Goal: Information Seeking & Learning: Find specific fact

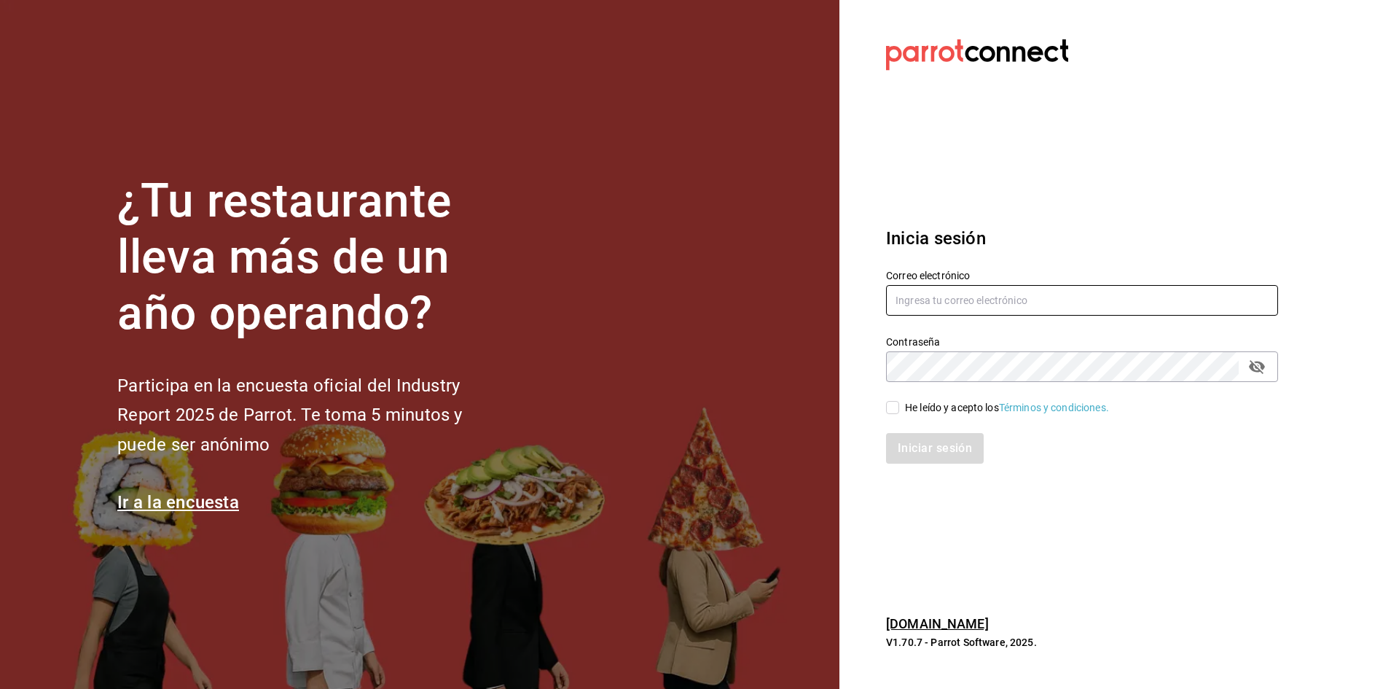
click at [953, 307] on input "text" at bounding box center [1082, 300] width 392 height 31
type input "v"
type input "[EMAIL_ADDRESS][PERSON_NAME][DOMAIN_NAME]"
click at [887, 411] on input "He leído y acepto los Términos y condiciones." at bounding box center [892, 407] width 13 height 13
checkbox input "true"
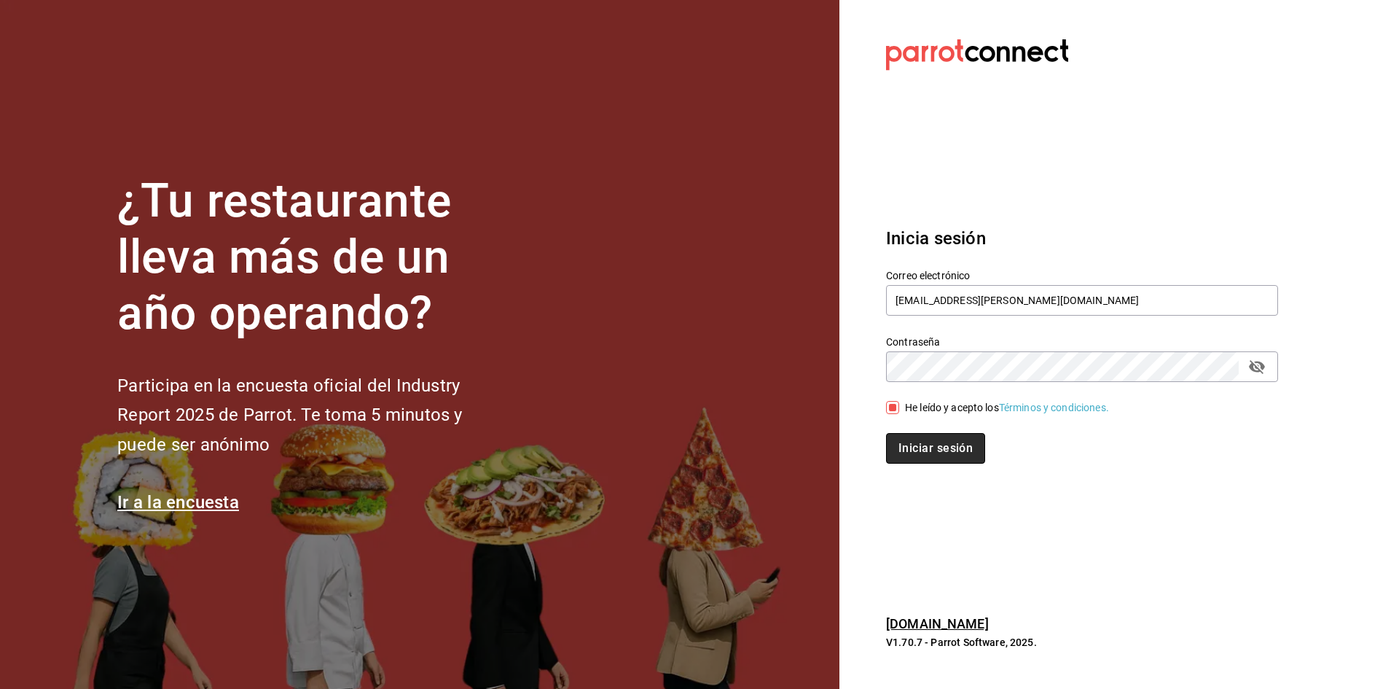
click at [918, 440] on button "Iniciar sesión" at bounding box center [935, 448] width 99 height 31
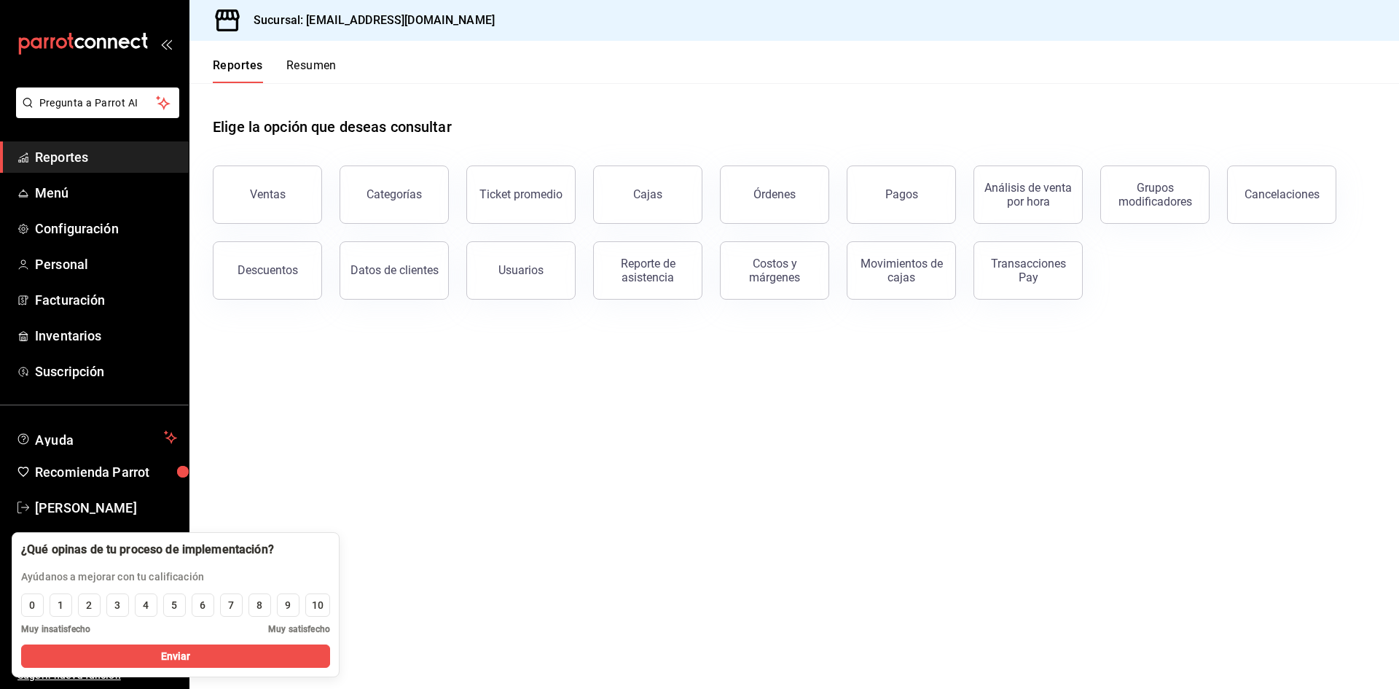
click at [613, 447] on main "Elige la opción que deseas consultar Ventas Categorías Ticket promedio Cajas Ór…" at bounding box center [794, 385] width 1210 height 605
click at [283, 203] on button "Ventas" at bounding box center [267, 194] width 109 height 58
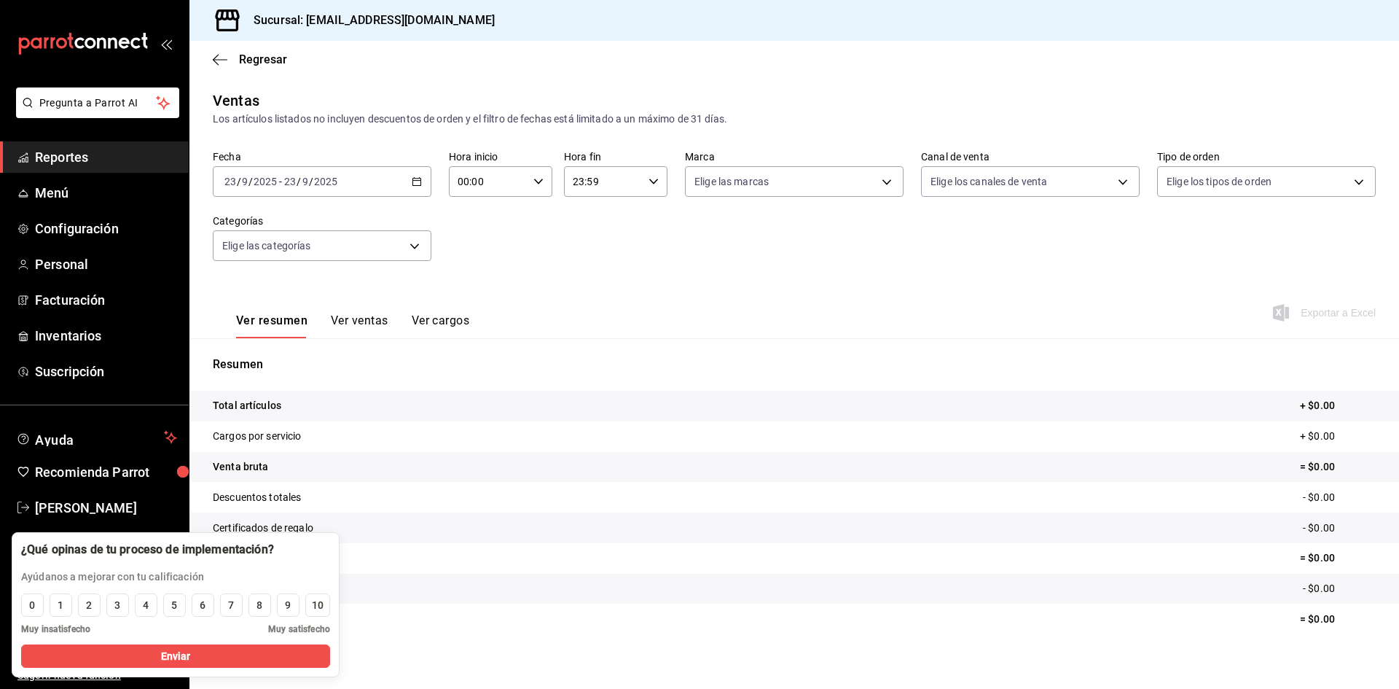
click at [333, 181] on input "2025" at bounding box center [325, 182] width 25 height 12
click at [412, 187] on div "2025-09-23 23 / 9 / 2025 - 2025-09-23 23 / 9 / 2025" at bounding box center [322, 181] width 219 height 31
click at [288, 363] on span "Rango de fechas" at bounding box center [281, 356] width 113 height 15
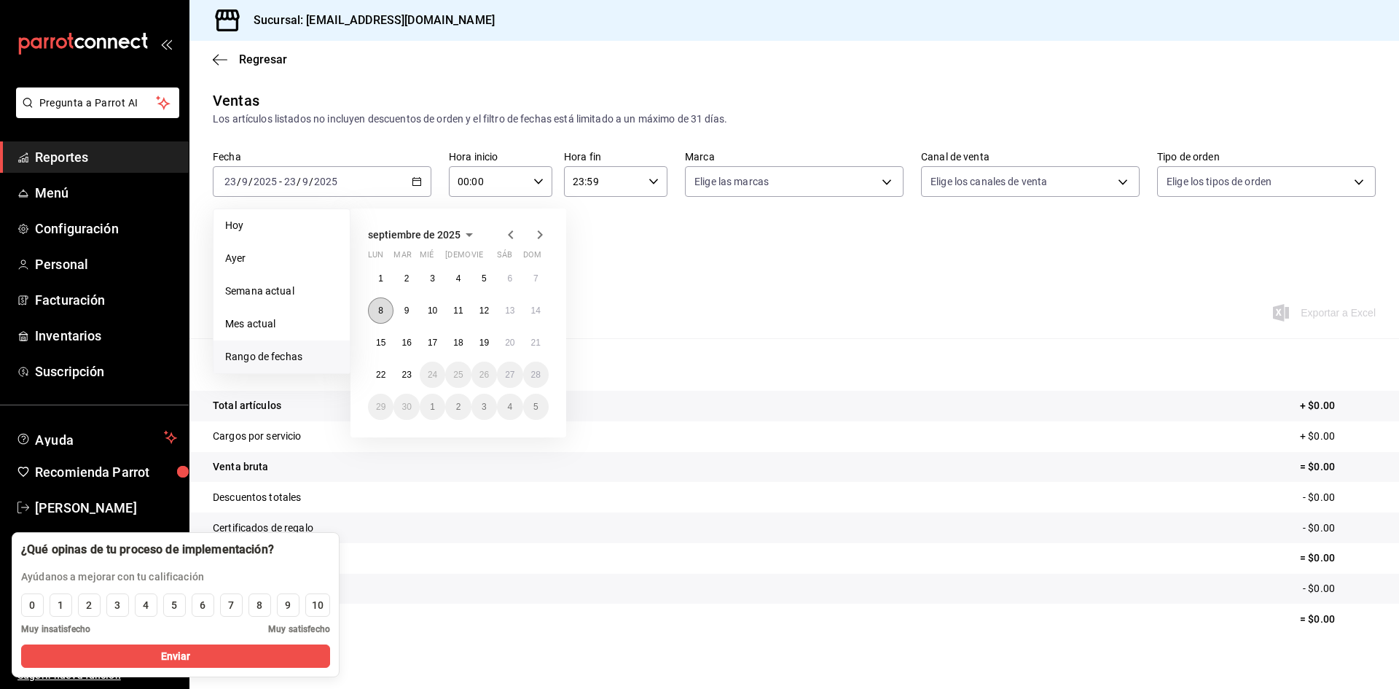
click at [386, 313] on button "8" at bounding box center [381, 310] width 26 height 26
click at [386, 315] on button "8" at bounding box center [381, 310] width 26 height 26
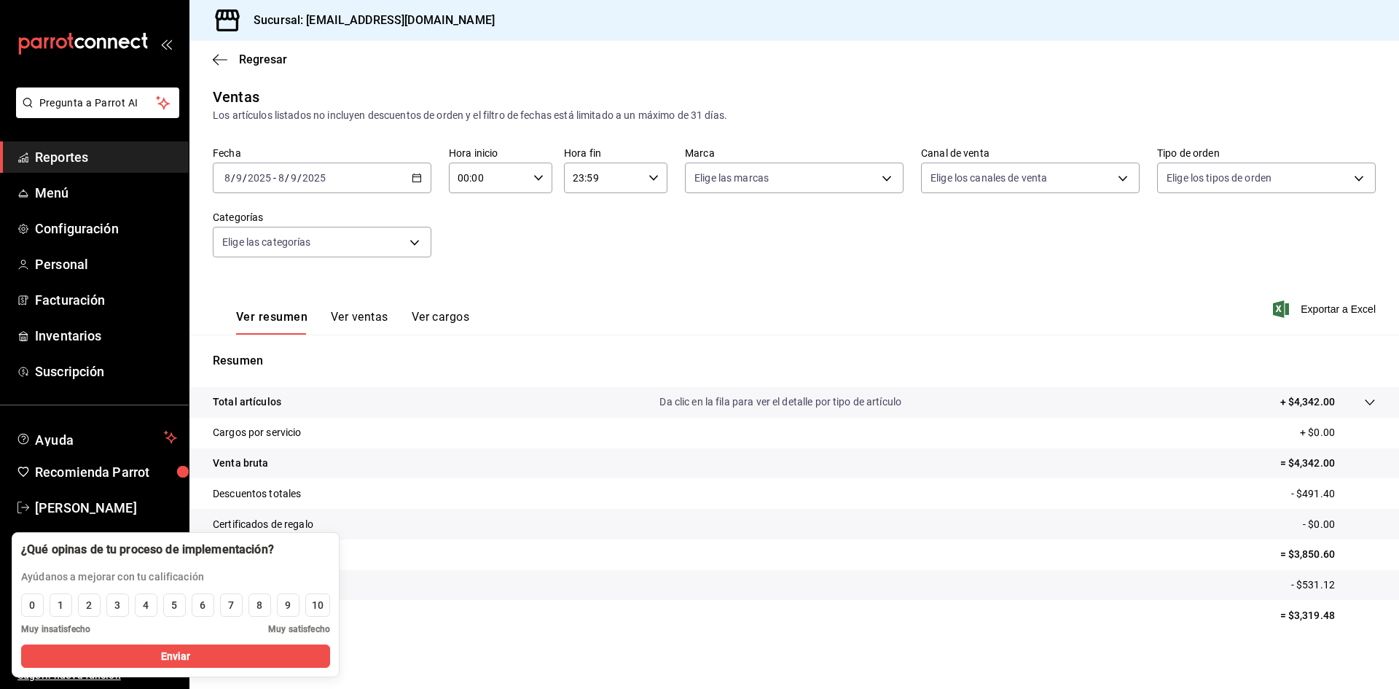
scroll to position [9, 0]
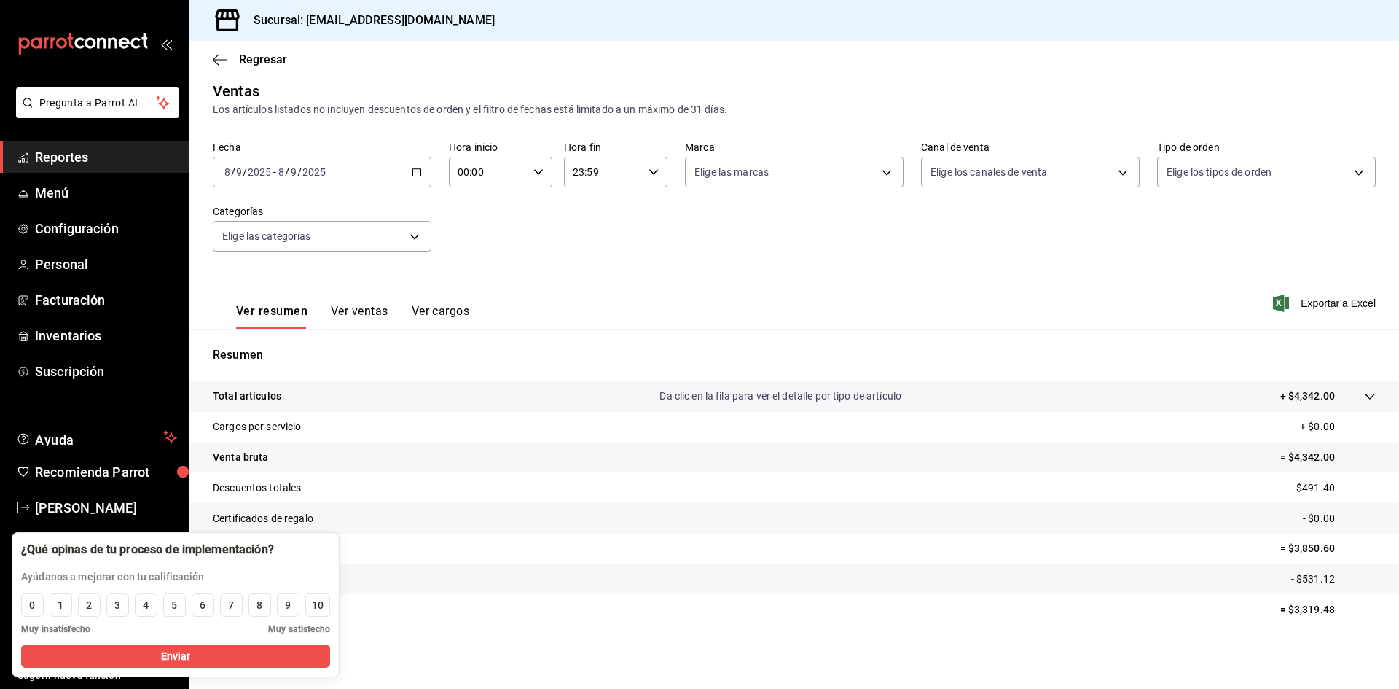
click at [978, 575] on tr "Impuestos - $531.12" at bounding box center [794, 579] width 1210 height 31
click at [286, 605] on div "9" at bounding box center [288, 604] width 6 height 15
click at [267, 644] on button "Enviar" at bounding box center [175, 655] width 309 height 23
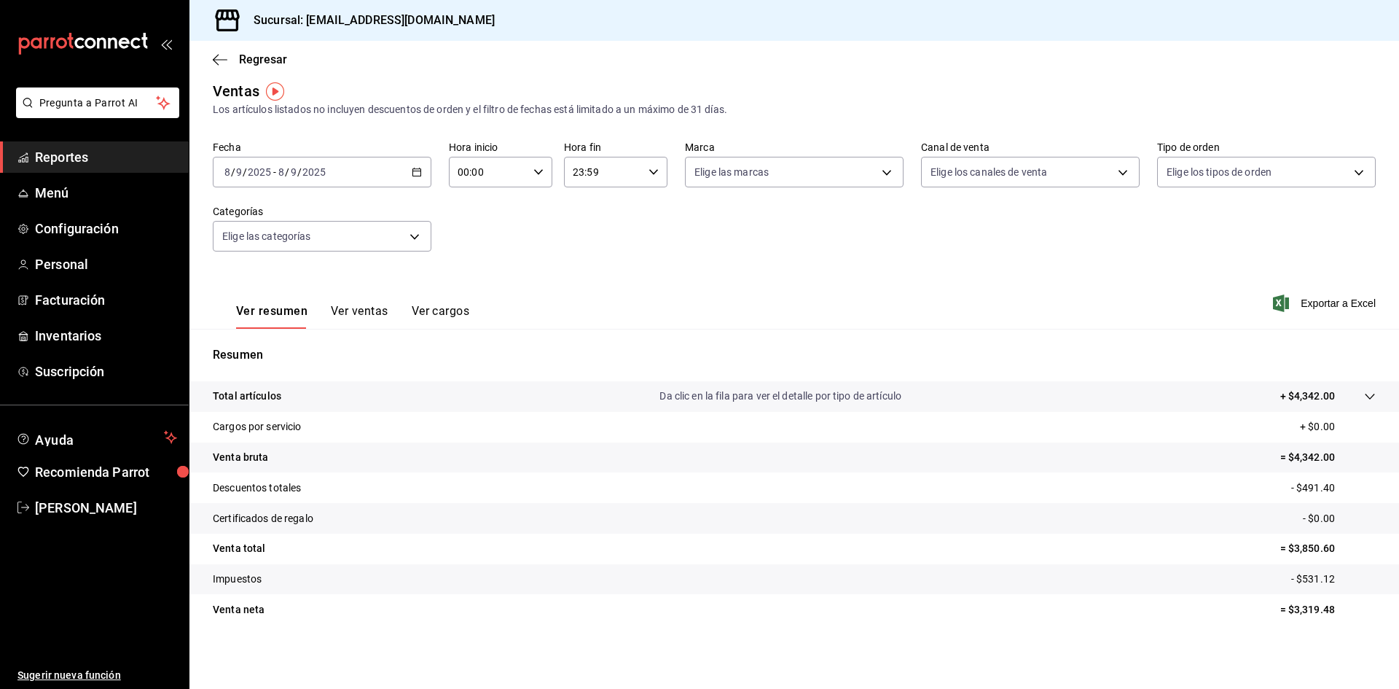
click at [1304, 615] on p "= $3,319.48" at bounding box center [1327, 609] width 95 height 15
click at [1297, 547] on p "= $3,850.60" at bounding box center [1327, 548] width 95 height 15
copy p "3,850.60"
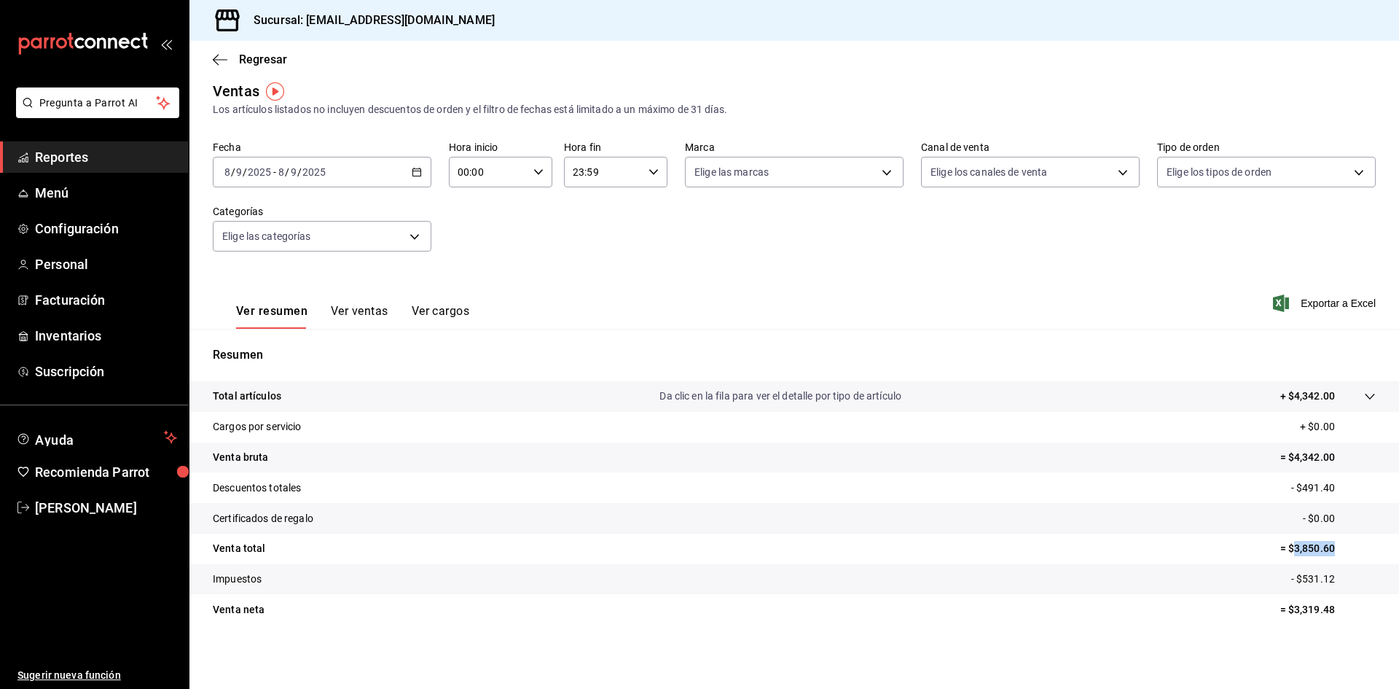
click at [412, 173] on icon "button" at bounding box center [417, 172] width 10 height 10
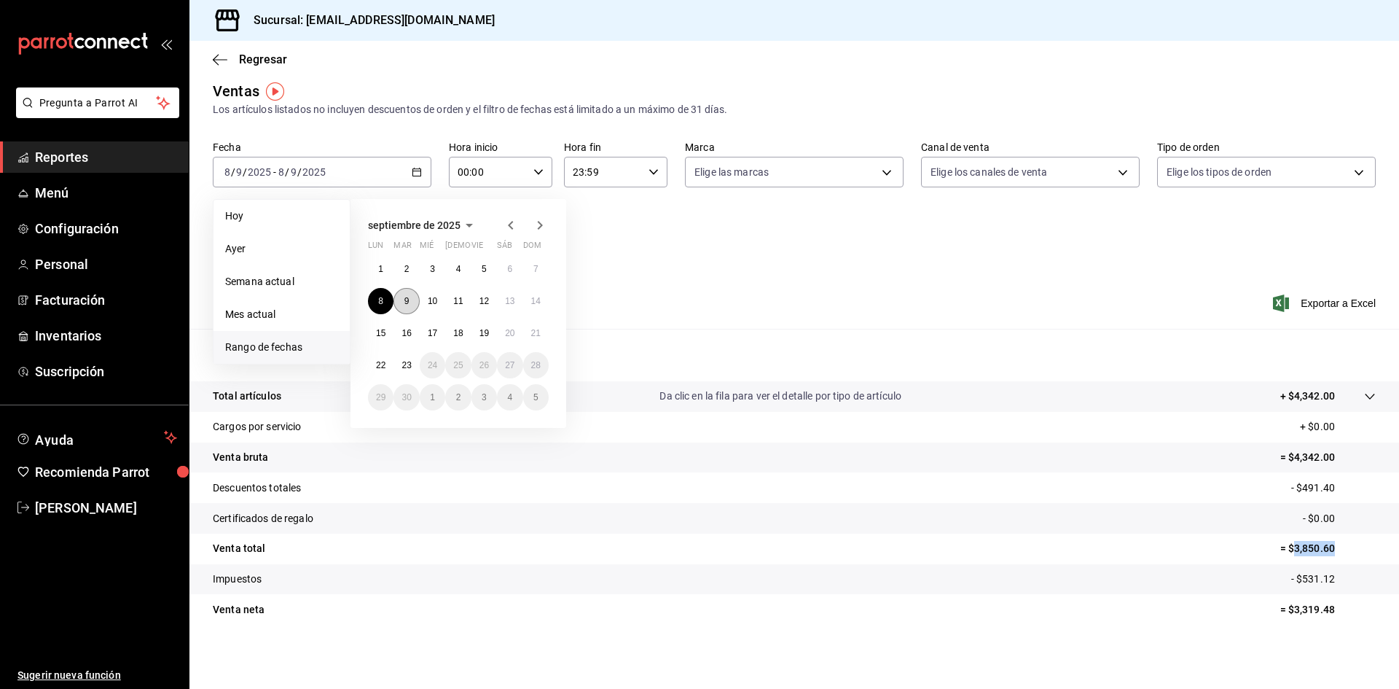
click at [407, 295] on button "9" at bounding box center [406, 301] width 26 height 26
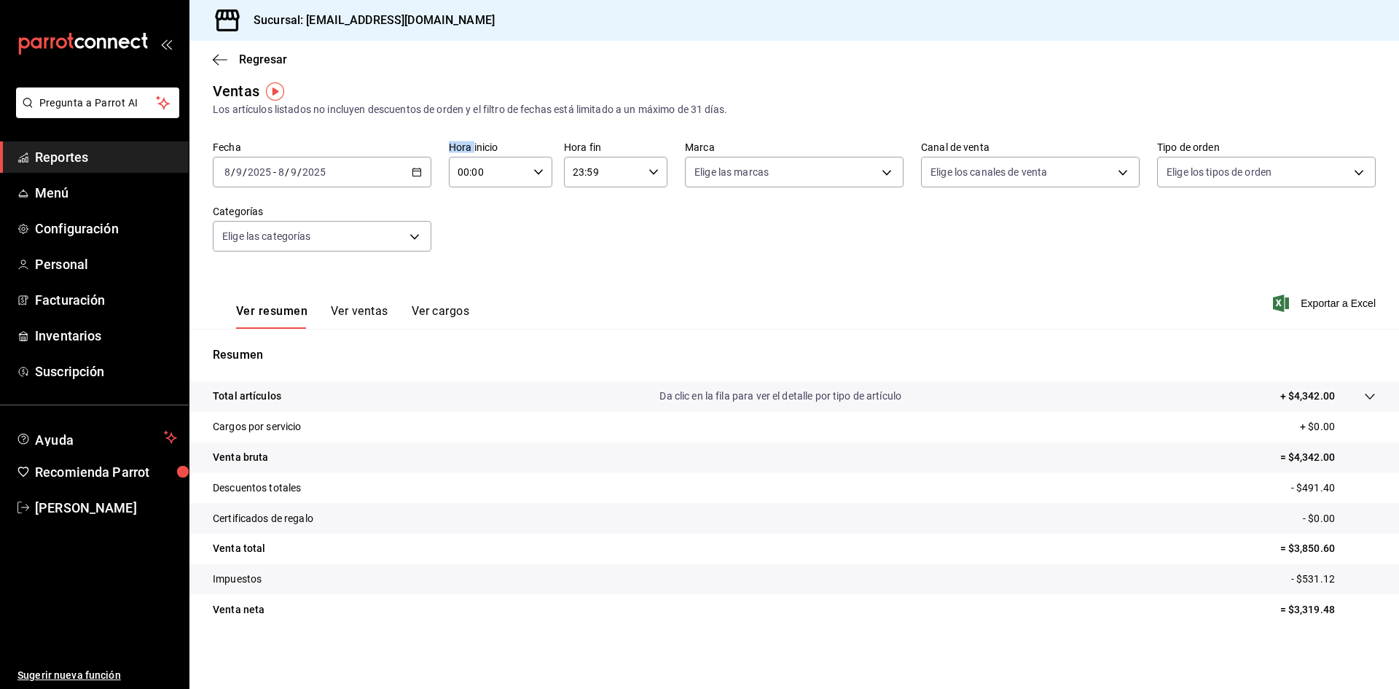
click at [417, 178] on div "2025-09-08 8 / 9 / 2025 - 2025-09-08 8 / 9 / 2025" at bounding box center [322, 172] width 219 height 31
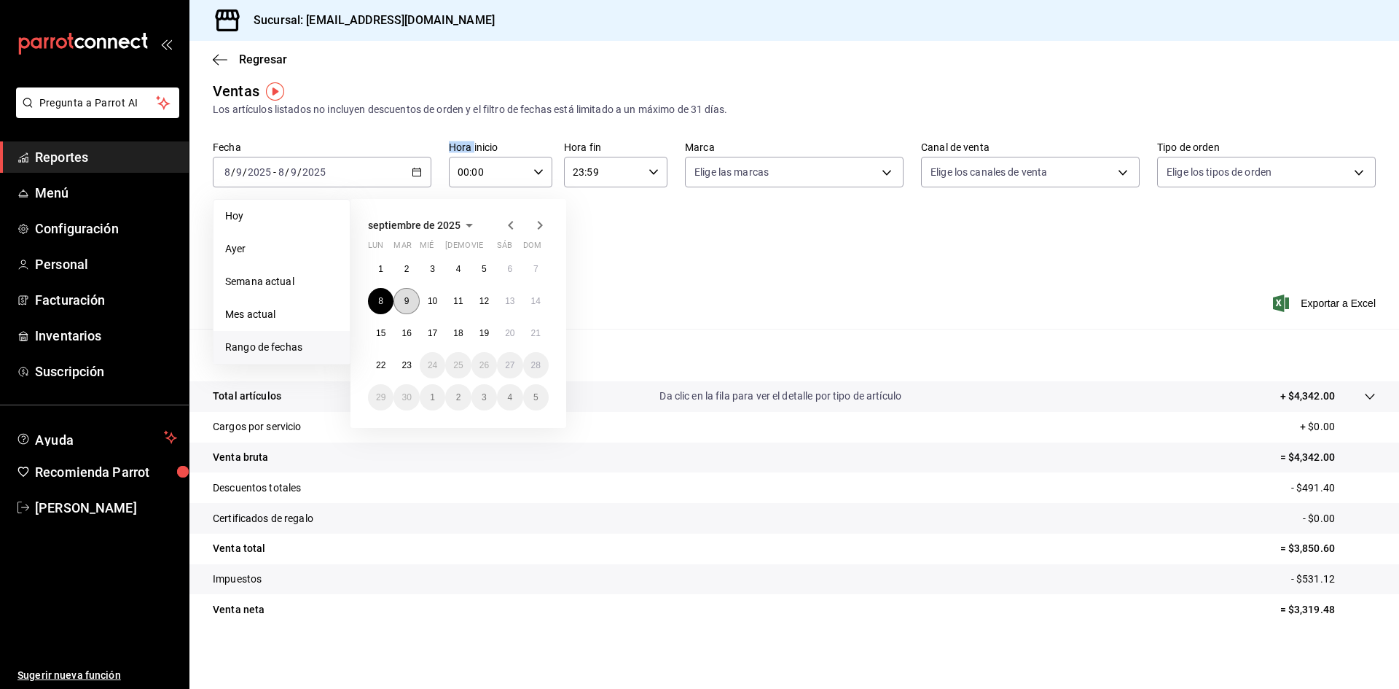
click at [412, 297] on button "9" at bounding box center [406, 301] width 26 height 26
click at [405, 306] on button "9" at bounding box center [406, 301] width 26 height 26
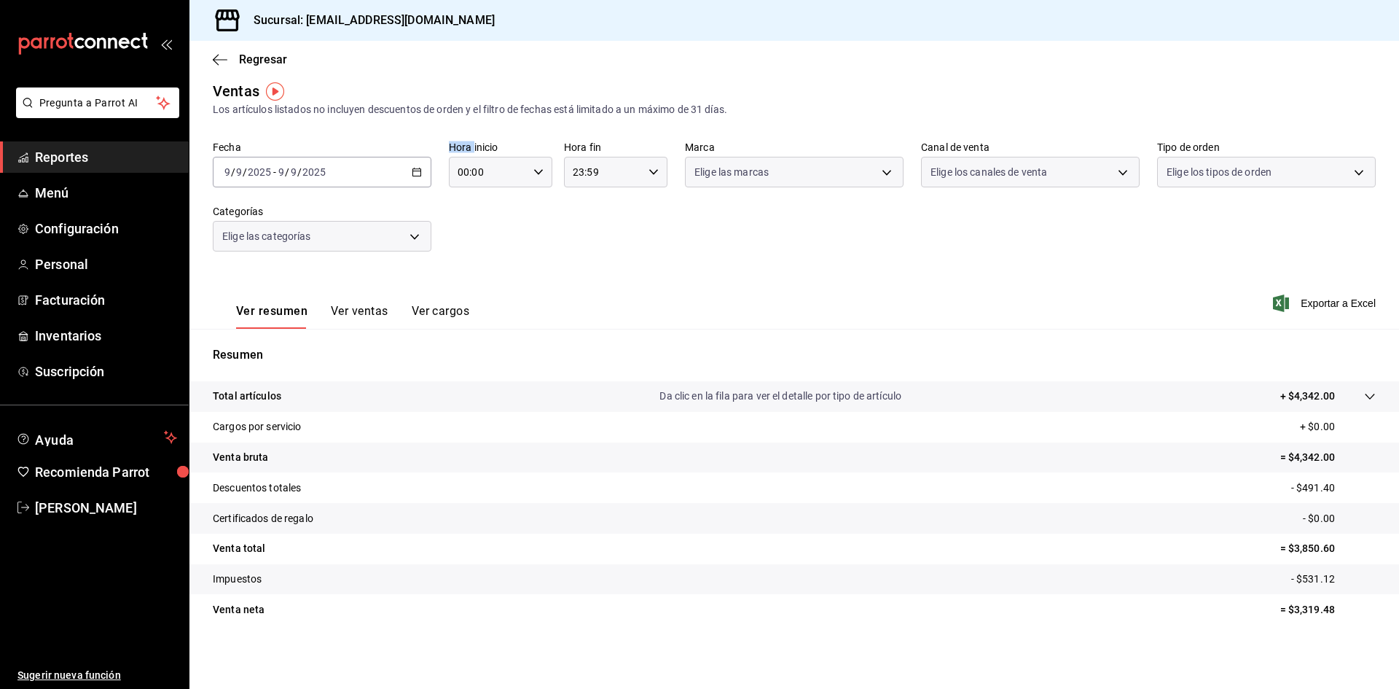
click at [405, 306] on div "Ver resumen Ver ventas Ver cargos" at bounding box center [352, 316] width 233 height 25
click at [1290, 544] on p "= $2,955.00" at bounding box center [1327, 548] width 95 height 15
copy p "2,955.00"
click at [414, 168] on icon "button" at bounding box center [417, 172] width 10 height 10
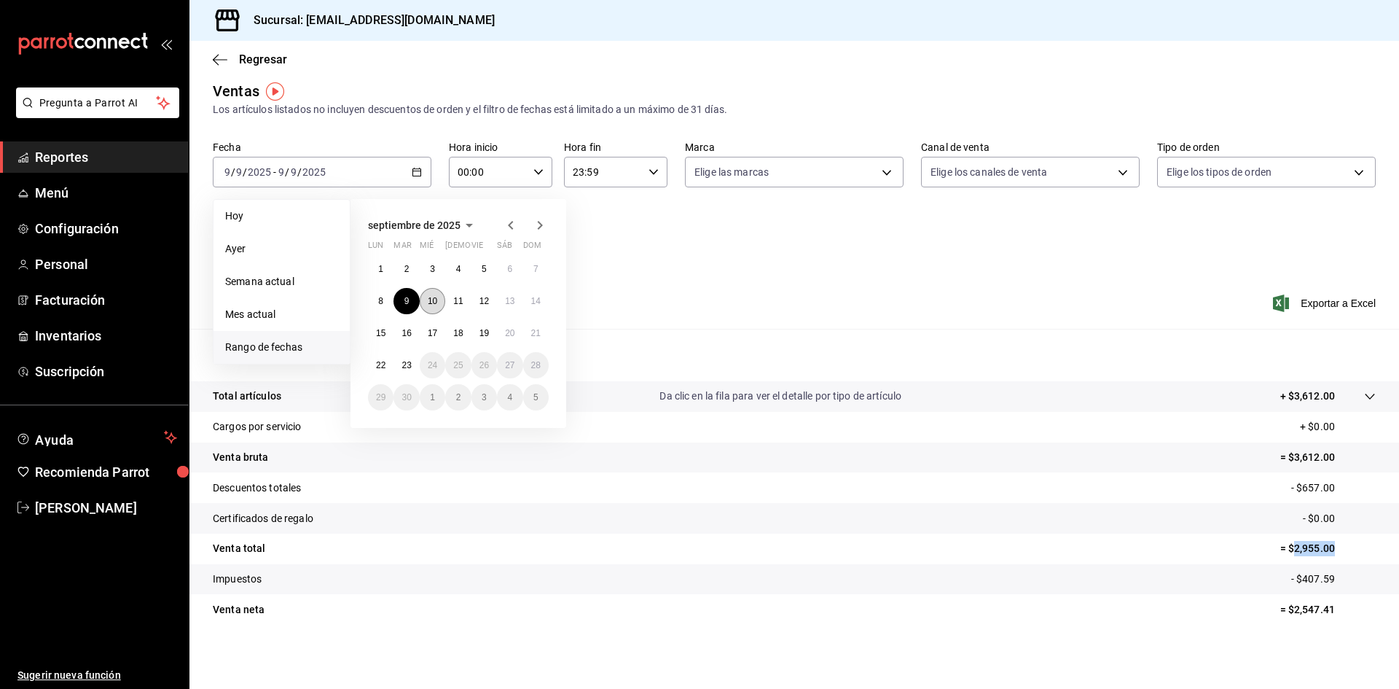
click at [439, 303] on button "10" at bounding box center [433, 301] width 26 height 26
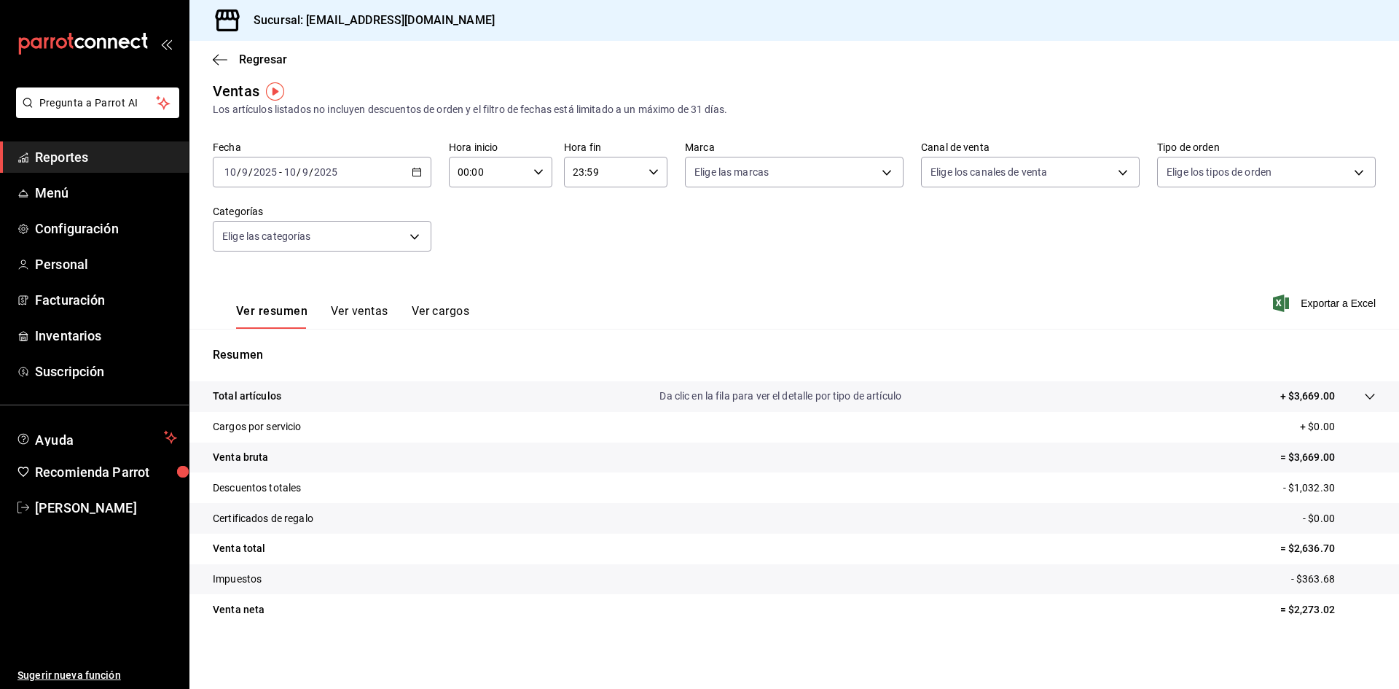
click at [1309, 552] on p "= $2,636.70" at bounding box center [1327, 548] width 95 height 15
copy p "2,636.70"
click at [413, 168] on icon "button" at bounding box center [417, 172] width 10 height 10
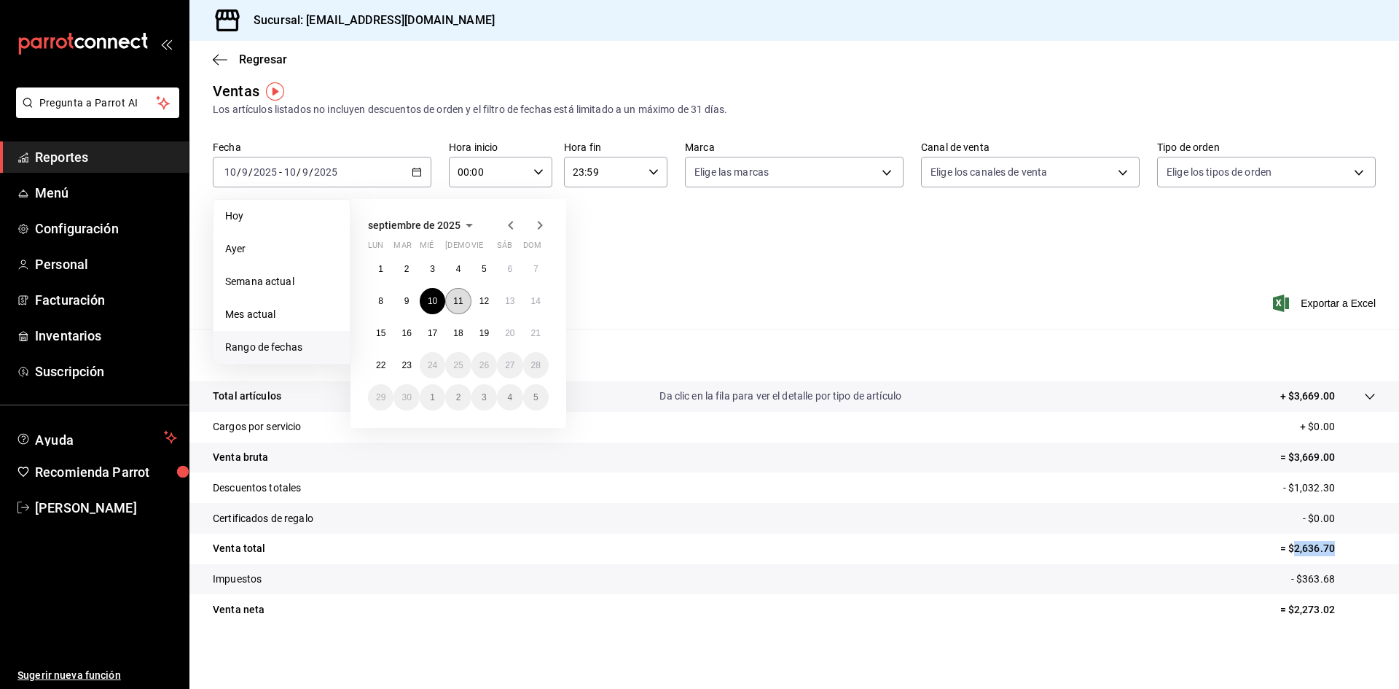
click at [461, 303] on abbr "11" at bounding box center [457, 301] width 9 height 10
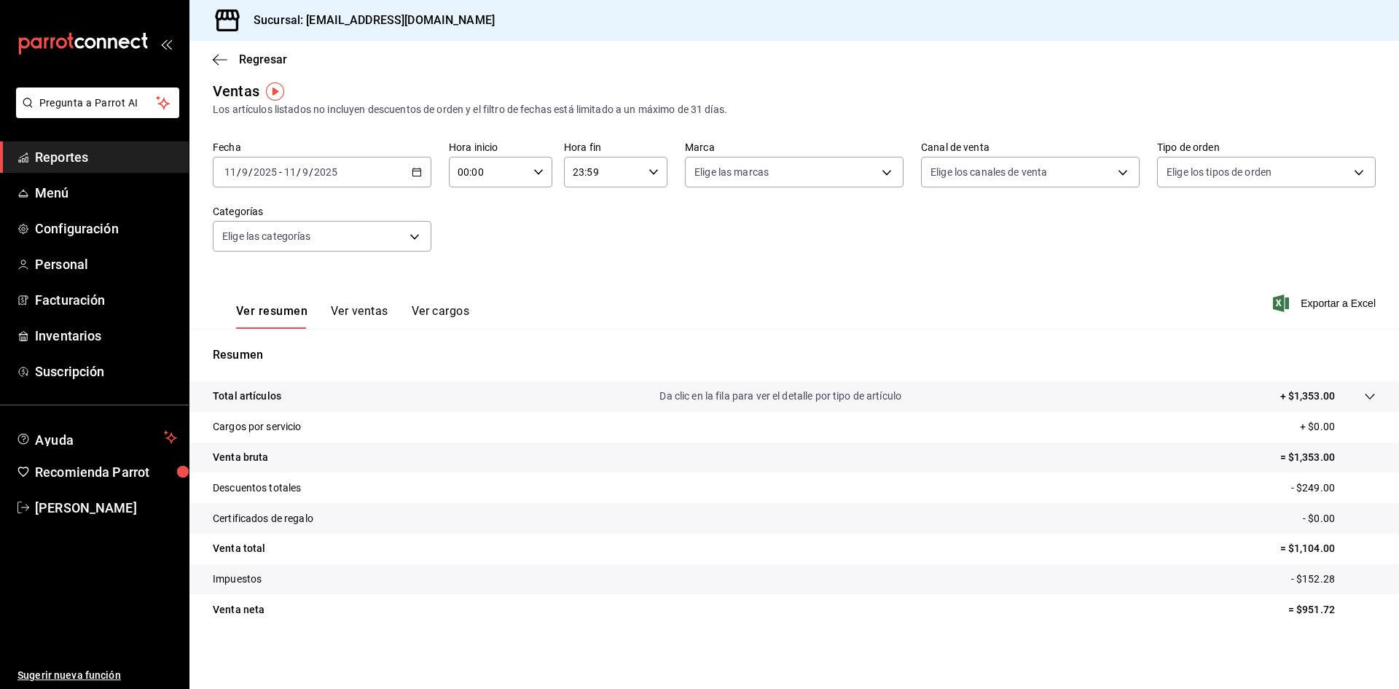
click at [1295, 546] on p "= $1,104.00" at bounding box center [1327, 548] width 95 height 15
copy p "1,104.00"
click at [412, 168] on icon "button" at bounding box center [417, 172] width 10 height 10
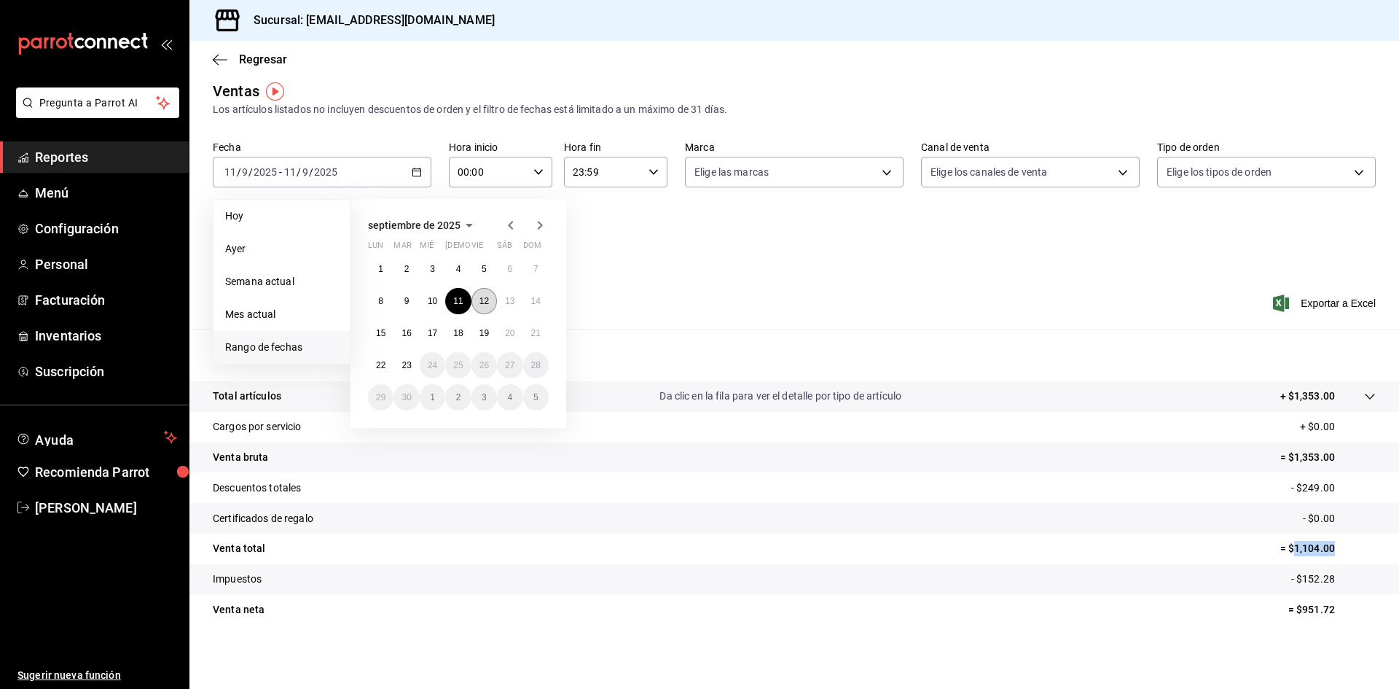
click at [481, 302] on abbr "12" at bounding box center [483, 301] width 9 height 10
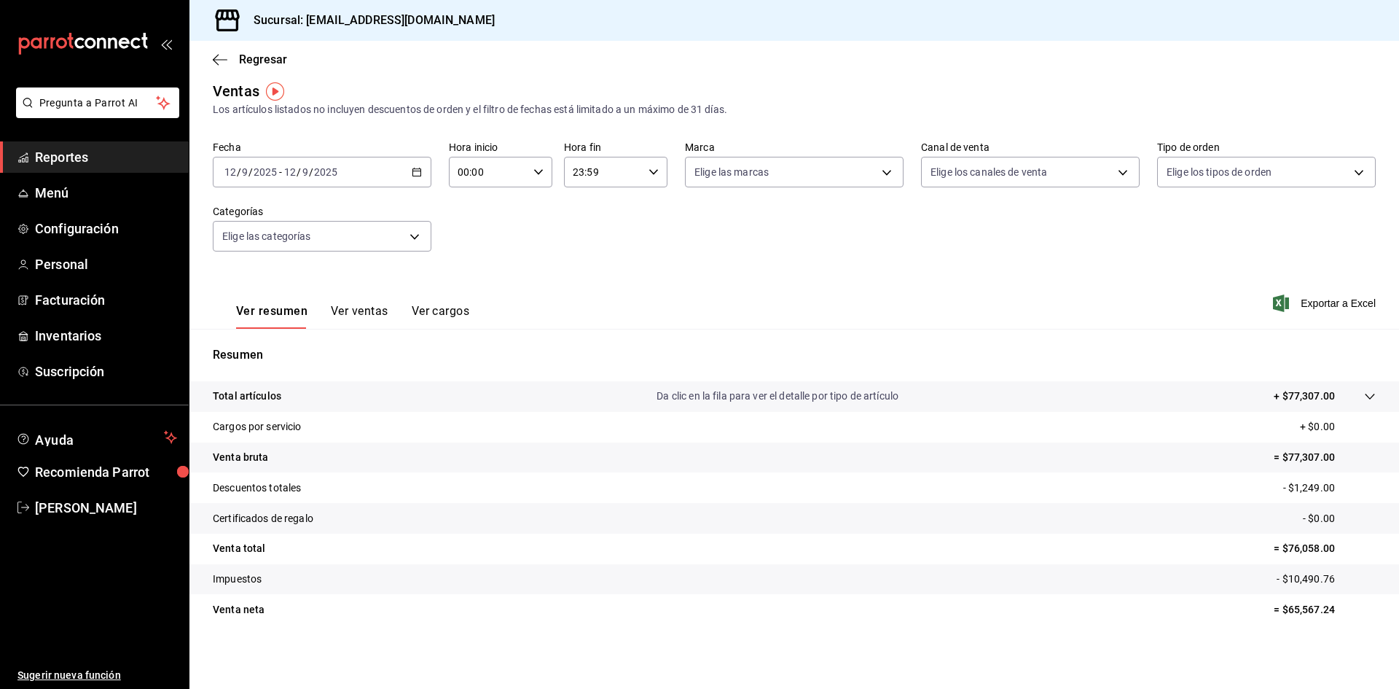
click at [1305, 552] on p "= $76,058.00" at bounding box center [1325, 548] width 102 height 15
copy p "76,058.00"
click at [416, 176] on \(Stroke\) "button" at bounding box center [416, 172] width 9 height 8
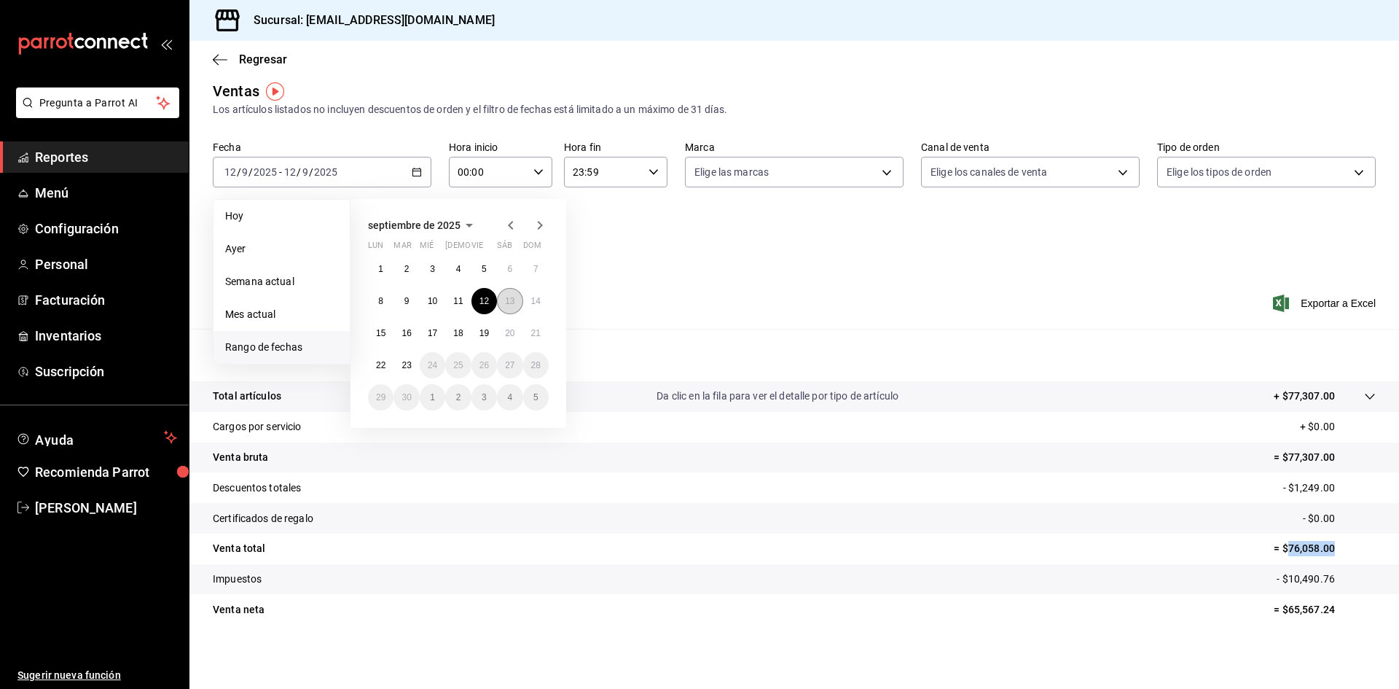
click at [507, 307] on button "13" at bounding box center [510, 301] width 26 height 26
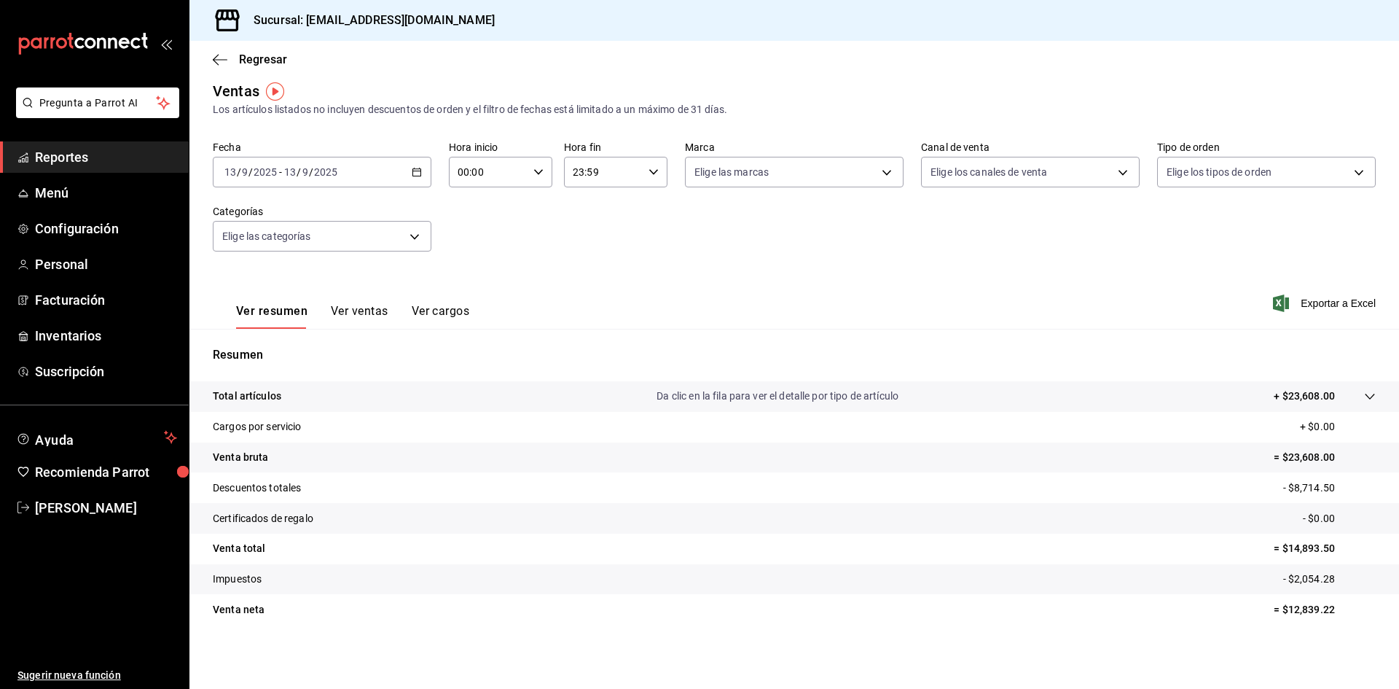
click at [1290, 548] on p "= $14,893.50" at bounding box center [1325, 548] width 102 height 15
copy p "14,893.50"
click at [421, 170] on div "2025-09-13 13 / 9 / 2025 - 2025-09-13 13 / 9 / 2025" at bounding box center [322, 172] width 219 height 31
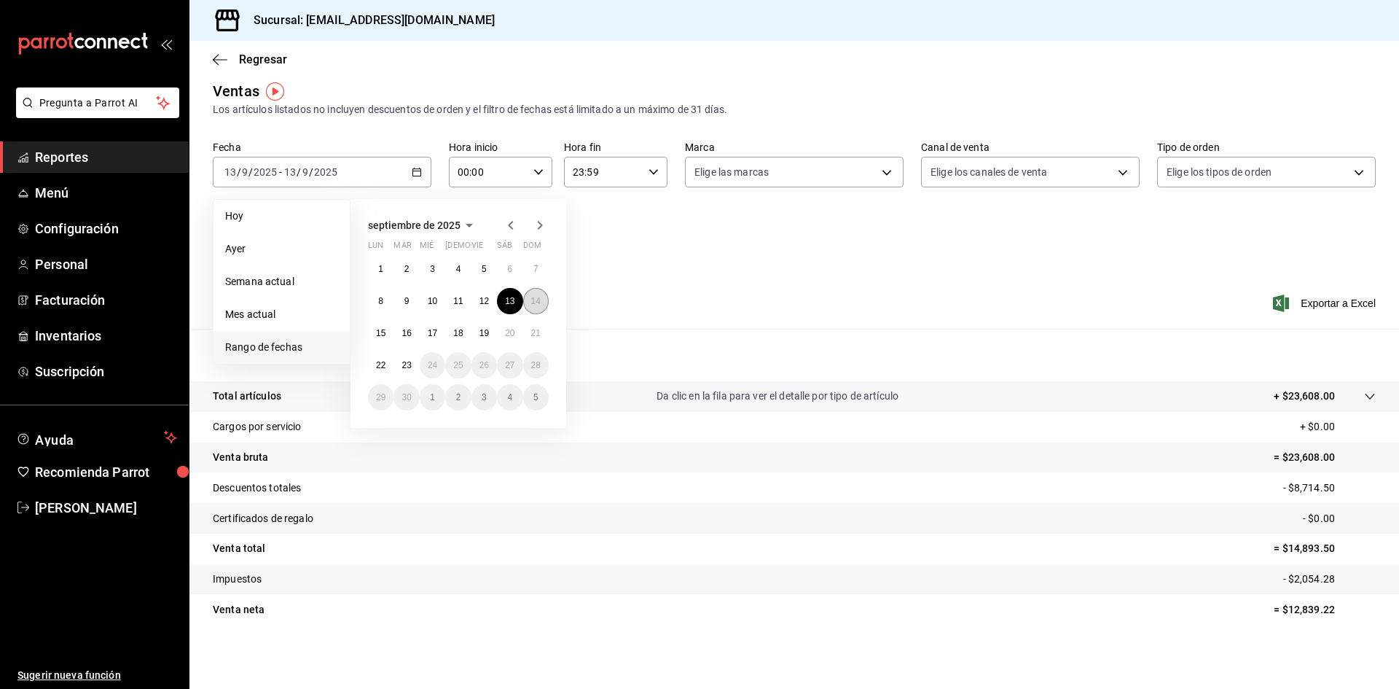
click at [535, 302] on abbr "14" at bounding box center [535, 301] width 9 height 10
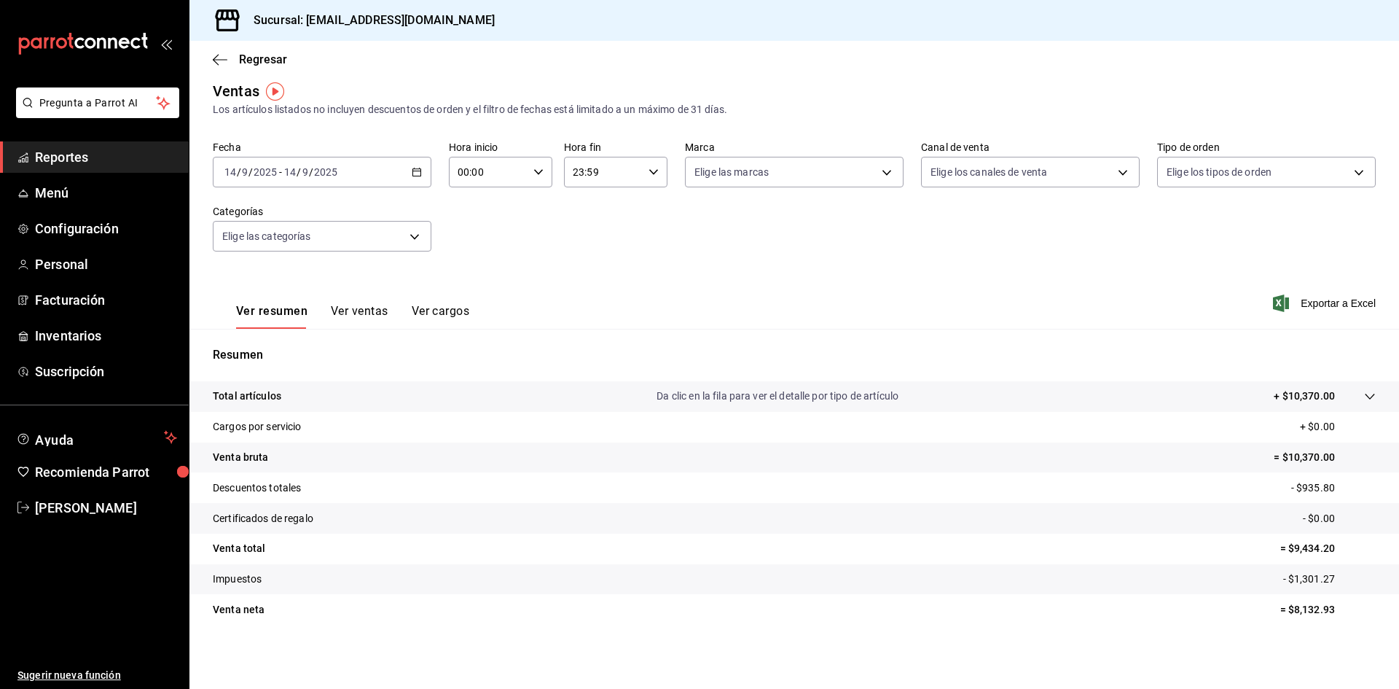
click at [1306, 548] on p "= $9,434.20" at bounding box center [1327, 548] width 95 height 15
copy p "9,434.20"
click at [417, 181] on div "2025-09-14 14 / 9 / 2025 - 2025-09-14 14 / 9 / 2025" at bounding box center [322, 172] width 219 height 31
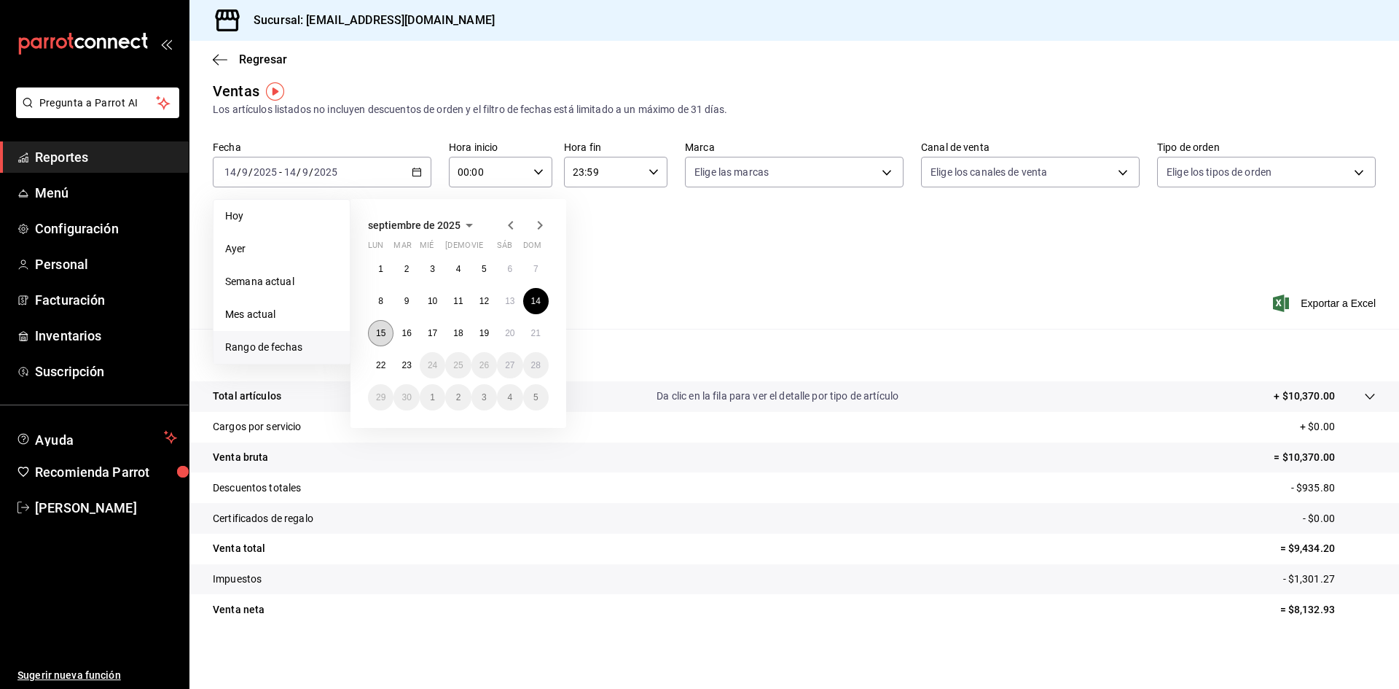
click at [380, 337] on abbr "15" at bounding box center [380, 333] width 9 height 10
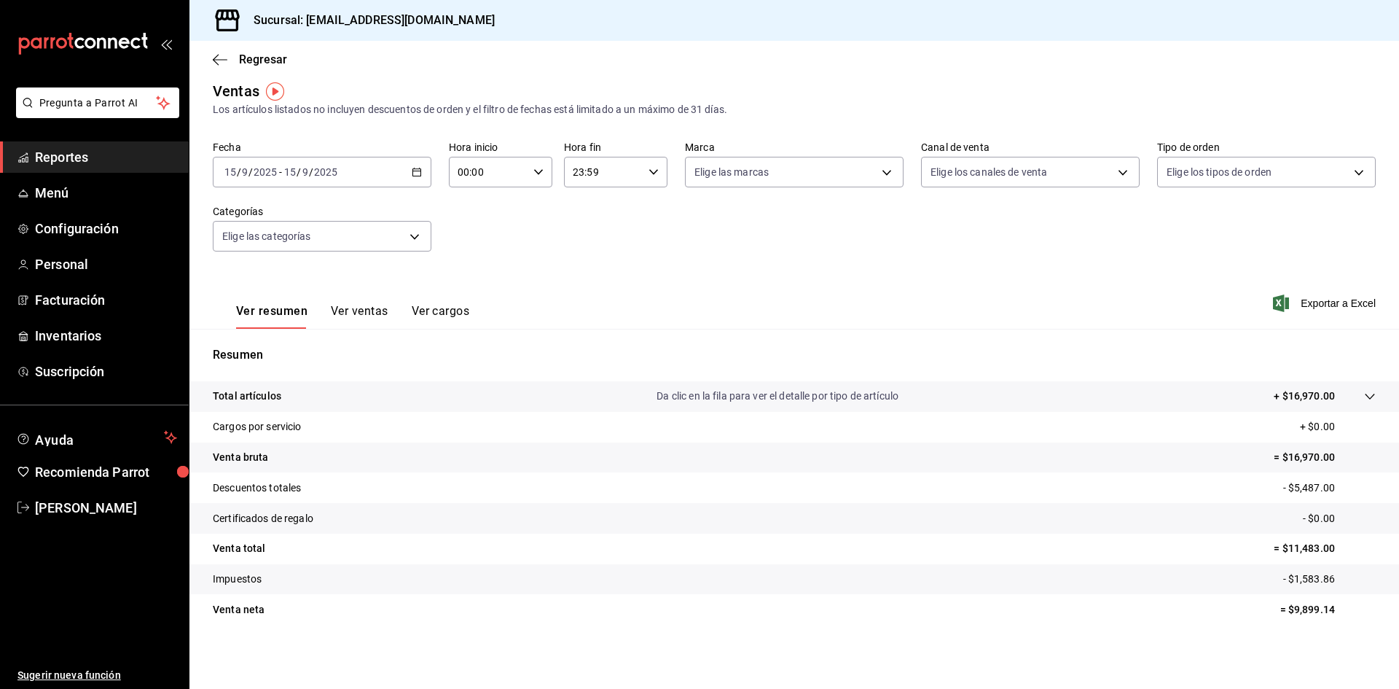
click at [1303, 551] on p "= $11,483.00" at bounding box center [1325, 548] width 102 height 15
click at [1304, 550] on p "= $11,483.00" at bounding box center [1325, 548] width 102 height 15
copy p "11,483.00"
click at [415, 173] on icon "button" at bounding box center [417, 172] width 10 height 10
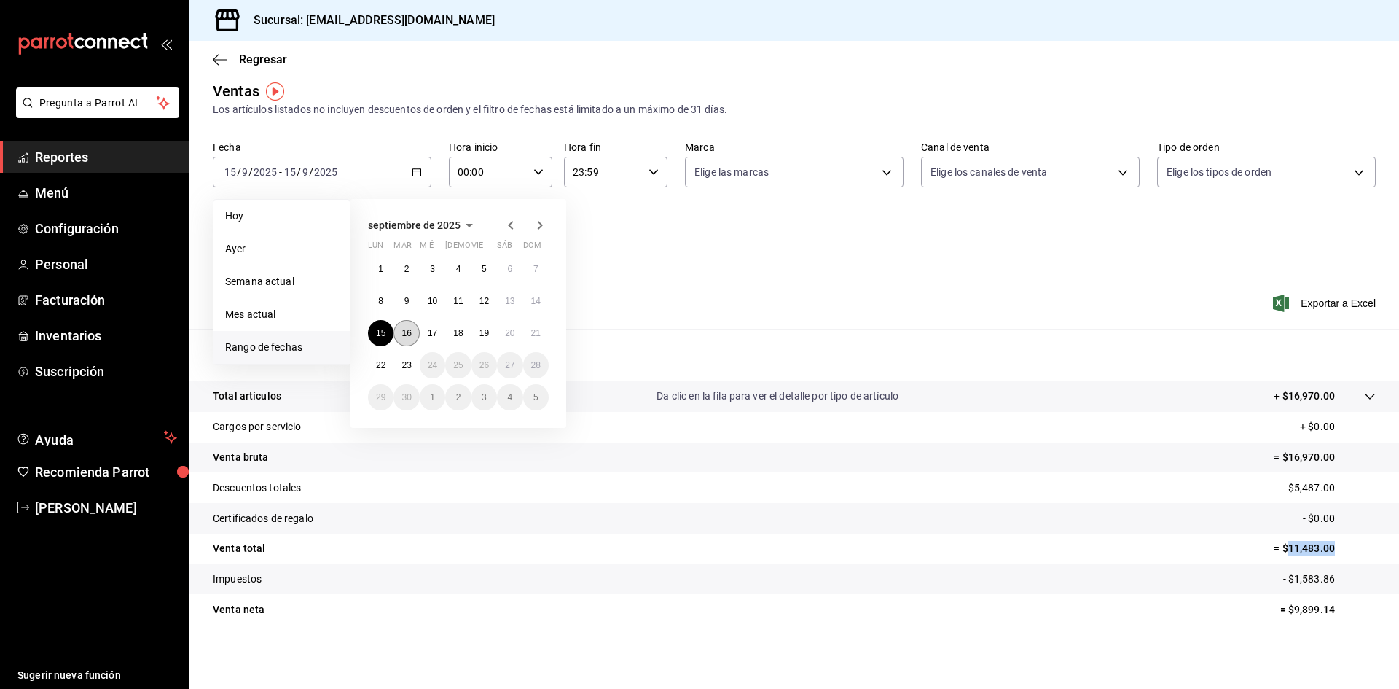
click at [404, 334] on abbr "16" at bounding box center [405, 333] width 9 height 10
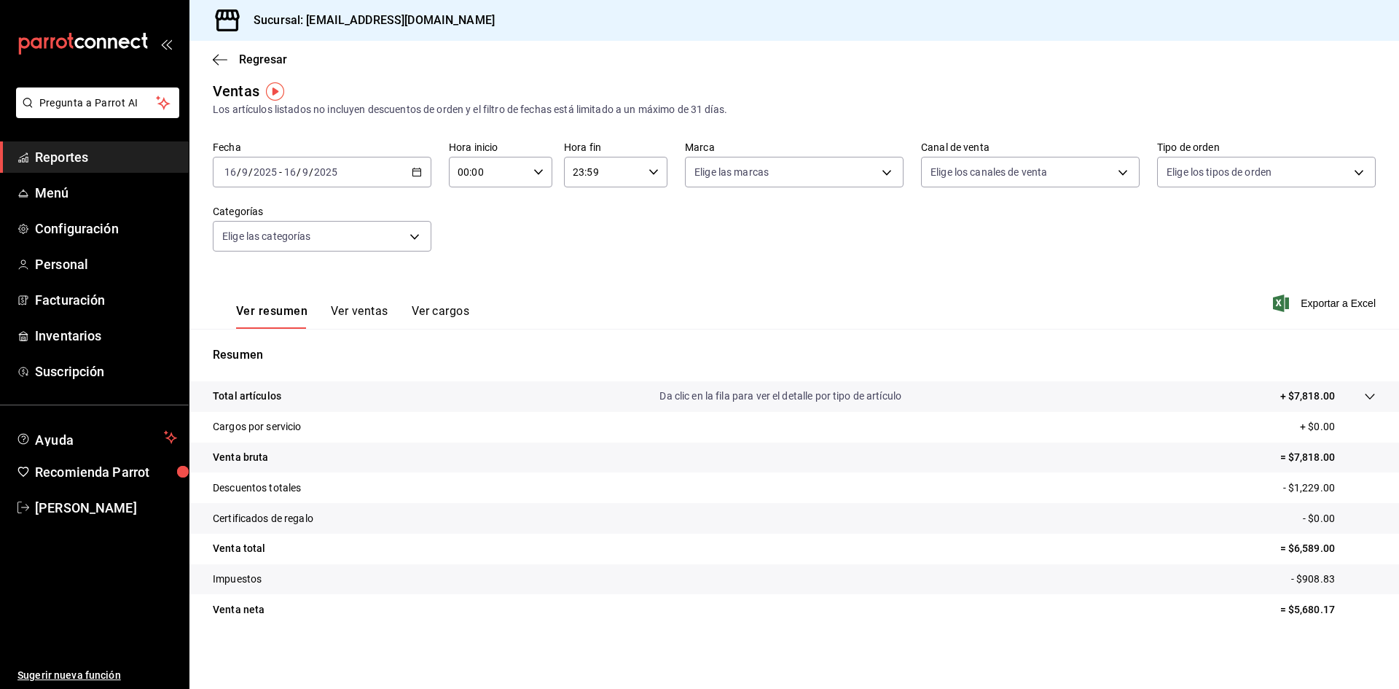
click at [1322, 544] on p "= $6,589.00" at bounding box center [1327, 548] width 95 height 15
click at [1293, 552] on p "= $6,589.00" at bounding box center [1327, 548] width 95 height 15
copy p "6,589.00"
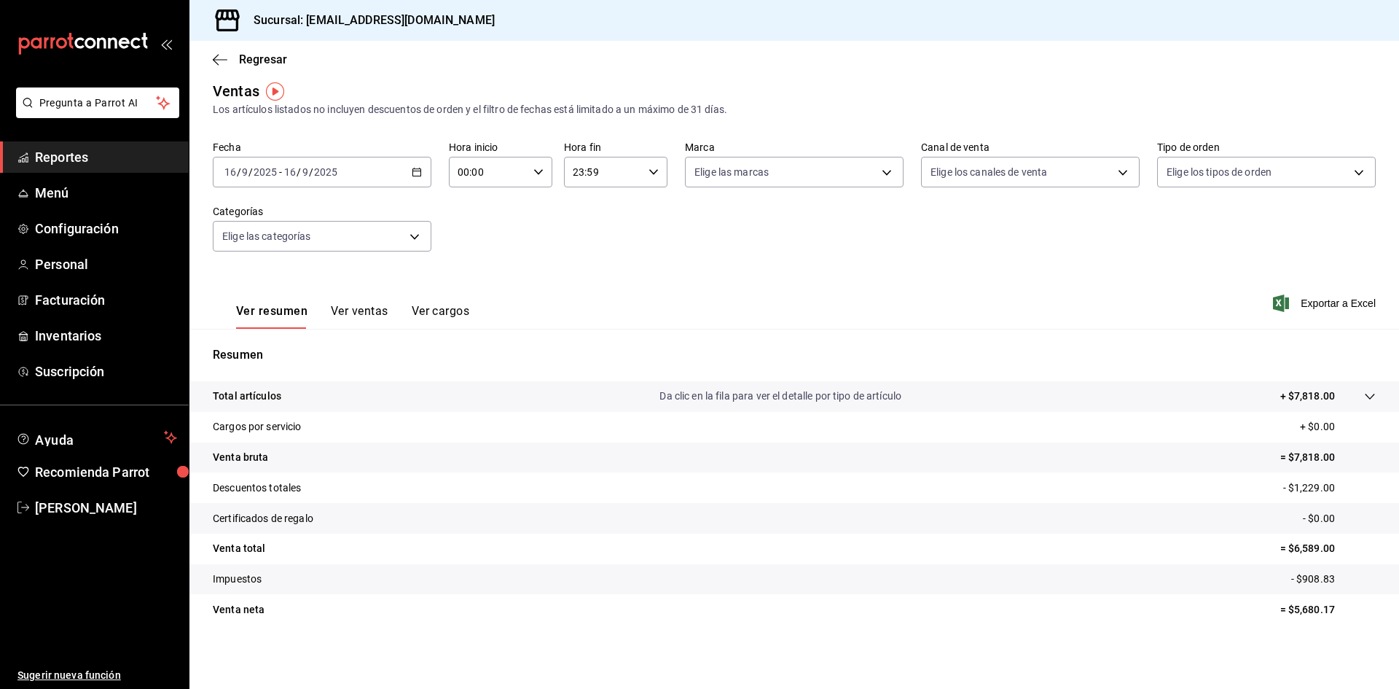
click at [422, 170] on div "2025-09-16 16 / 9 / 2025 - 2025-09-16 16 / 9 / 2025" at bounding box center [322, 172] width 219 height 31
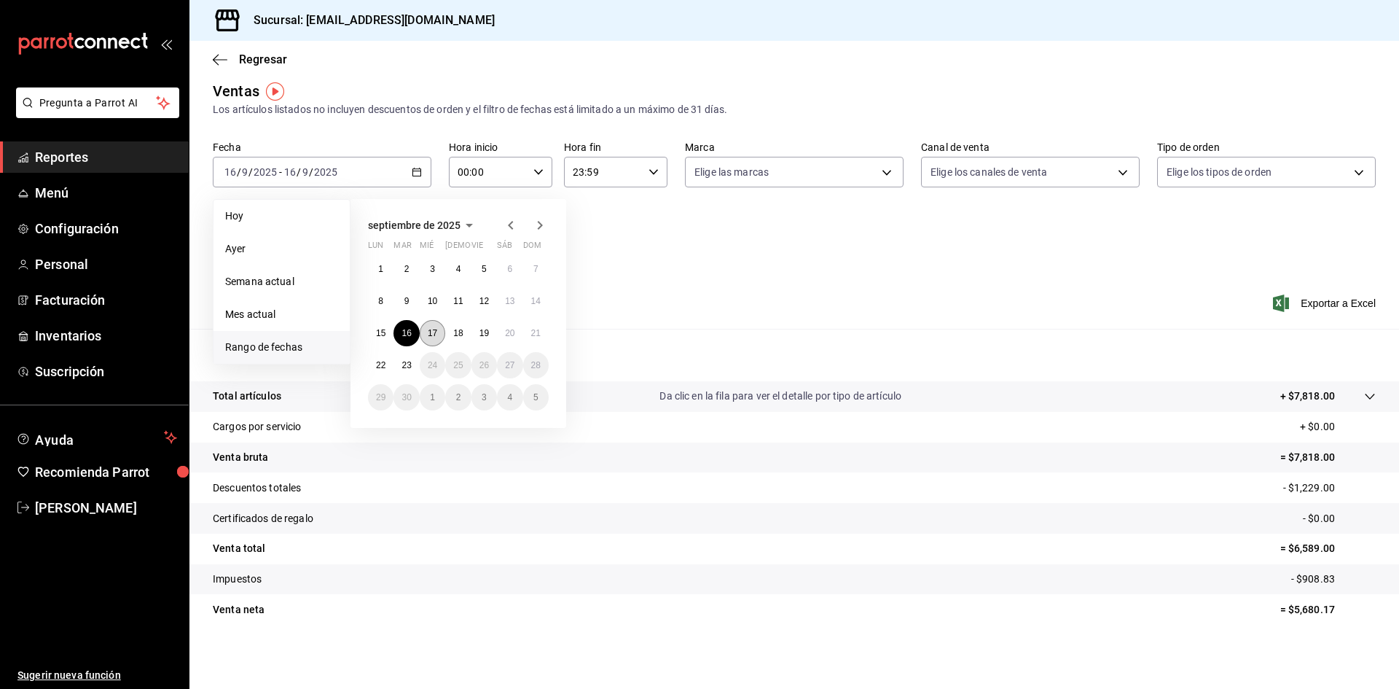
click at [436, 328] on abbr "17" at bounding box center [432, 333] width 9 height 10
click at [428, 337] on abbr "17" at bounding box center [432, 333] width 9 height 10
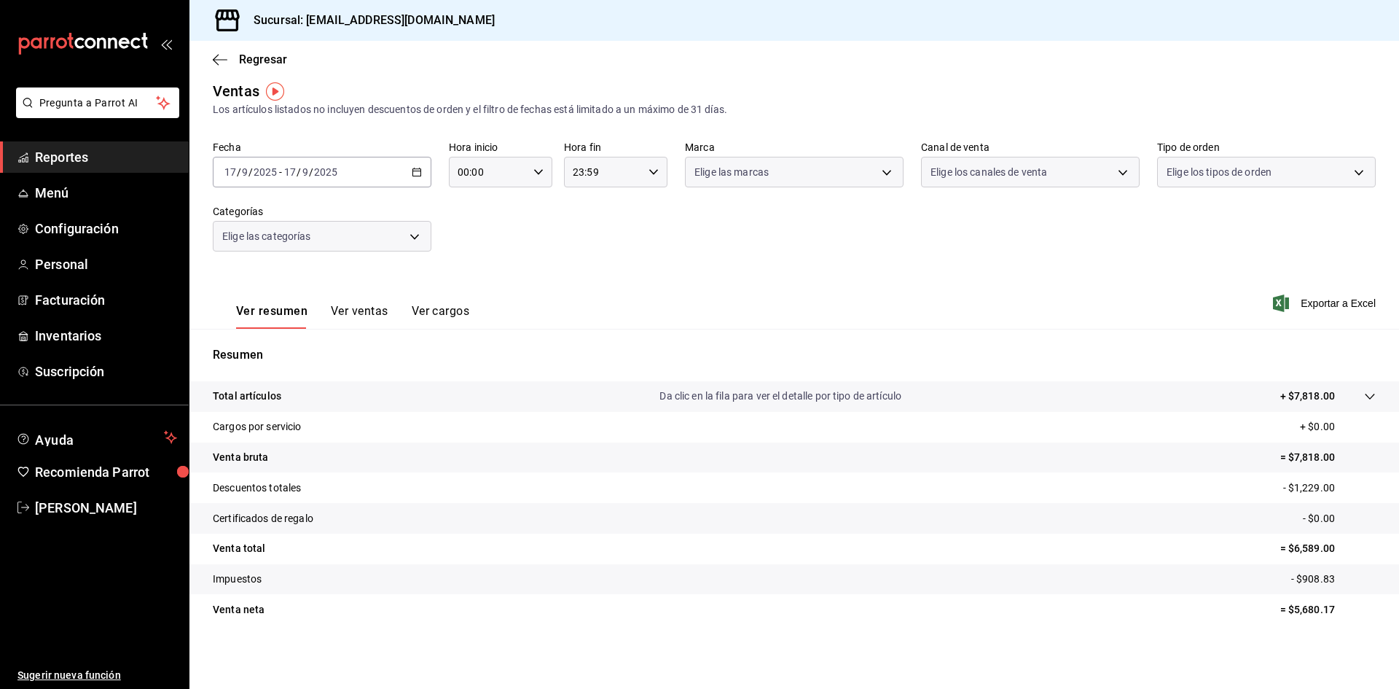
click at [427, 337] on div "Resumen Total artículos Da clic en la fila para ver el detalle por tipo de artí…" at bounding box center [794, 485] width 1210 height 313
click at [1293, 546] on p "= $1,429.00" at bounding box center [1327, 548] width 95 height 15
copy p "1,429.00"
click at [422, 170] on div "2025-09-17 17 / 9 / 2025 - 2025-09-17 17 / 9 / 2025" at bounding box center [322, 172] width 219 height 31
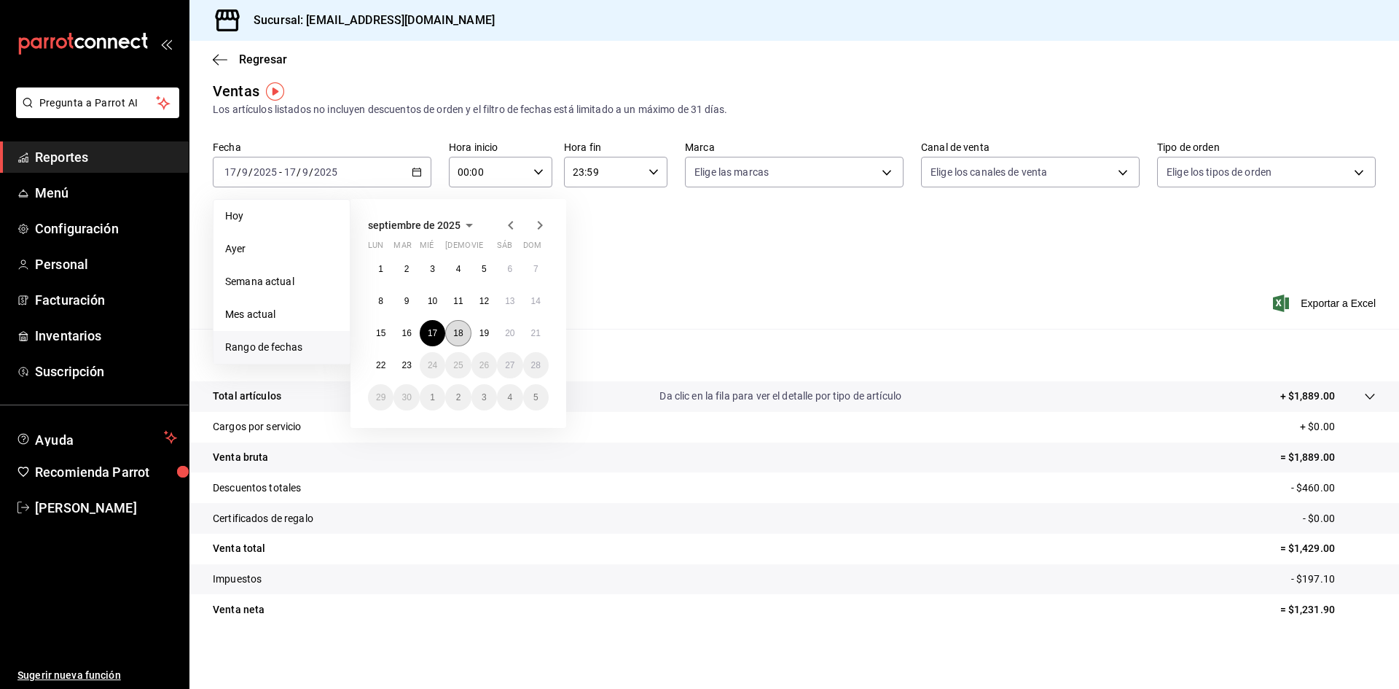
click at [469, 333] on button "18" at bounding box center [458, 333] width 26 height 26
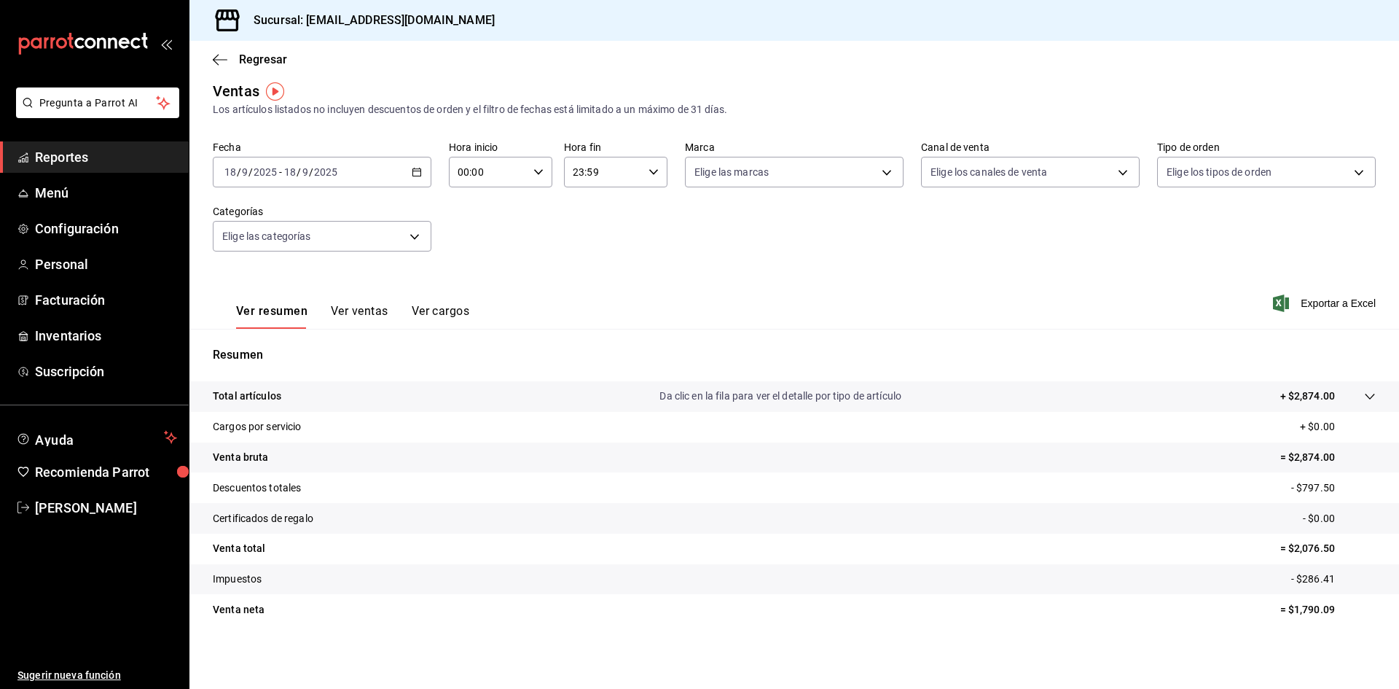
click at [1300, 546] on p "= $2,076.50" at bounding box center [1327, 548] width 95 height 15
click at [407, 167] on div "2025-09-18 18 / 9 / 2025 - 2025-09-18 18 / 9 / 2025" at bounding box center [322, 172] width 219 height 31
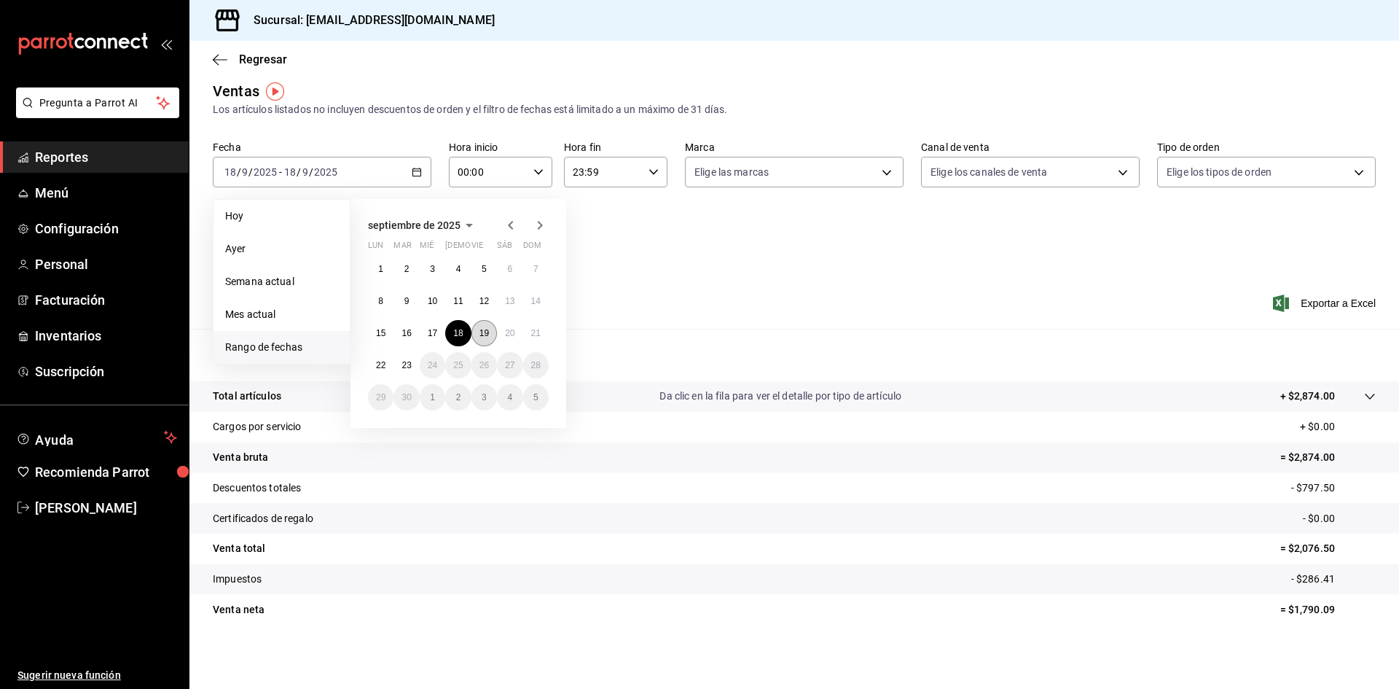
click at [478, 334] on button "19" at bounding box center [484, 333] width 26 height 26
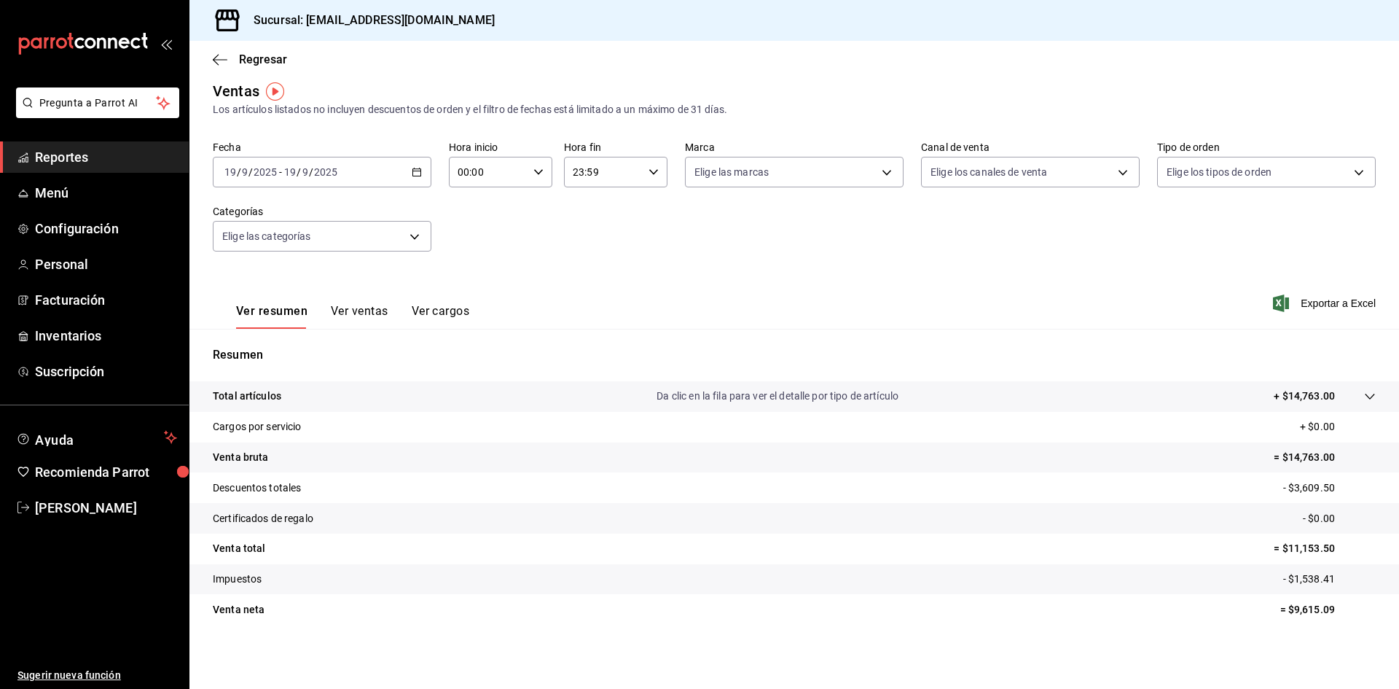
click at [1297, 552] on p "= $11,153.50" at bounding box center [1325, 548] width 102 height 15
click at [419, 168] on \(Stroke\) "button" at bounding box center [419, 168] width 1 height 1
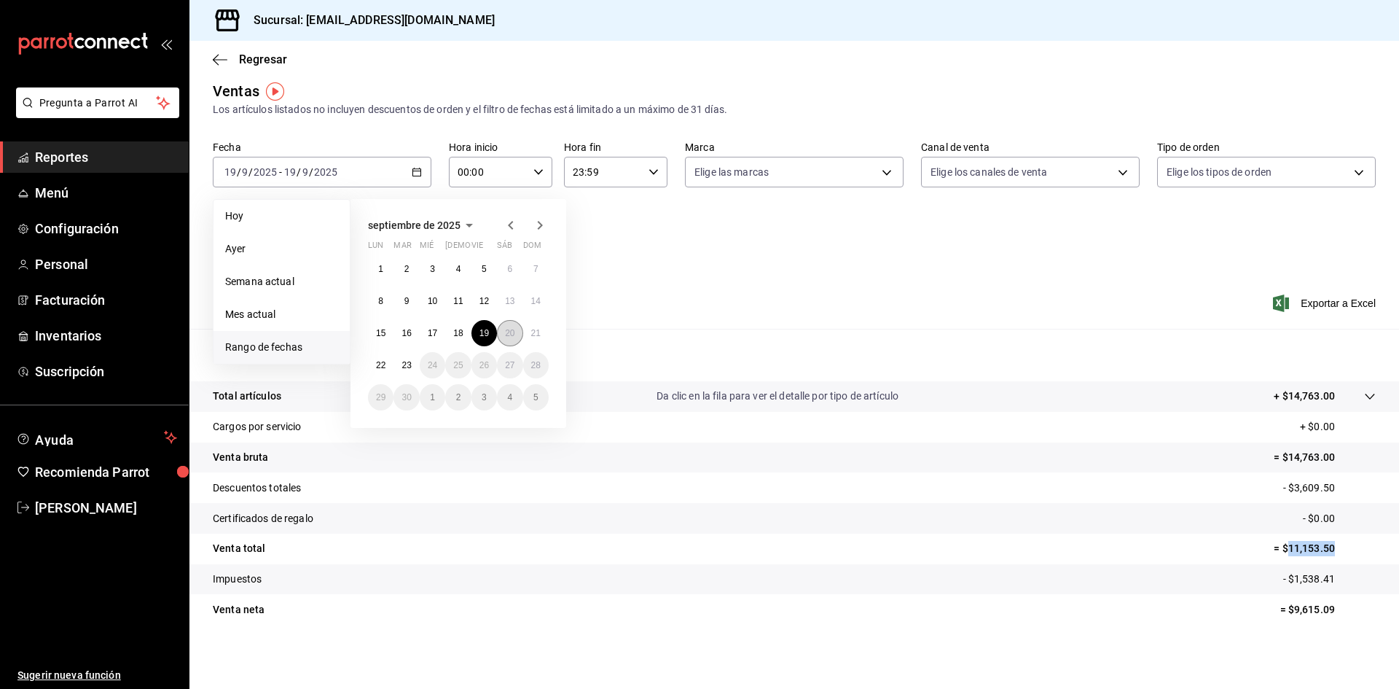
click at [507, 334] on abbr "20" at bounding box center [509, 333] width 9 height 10
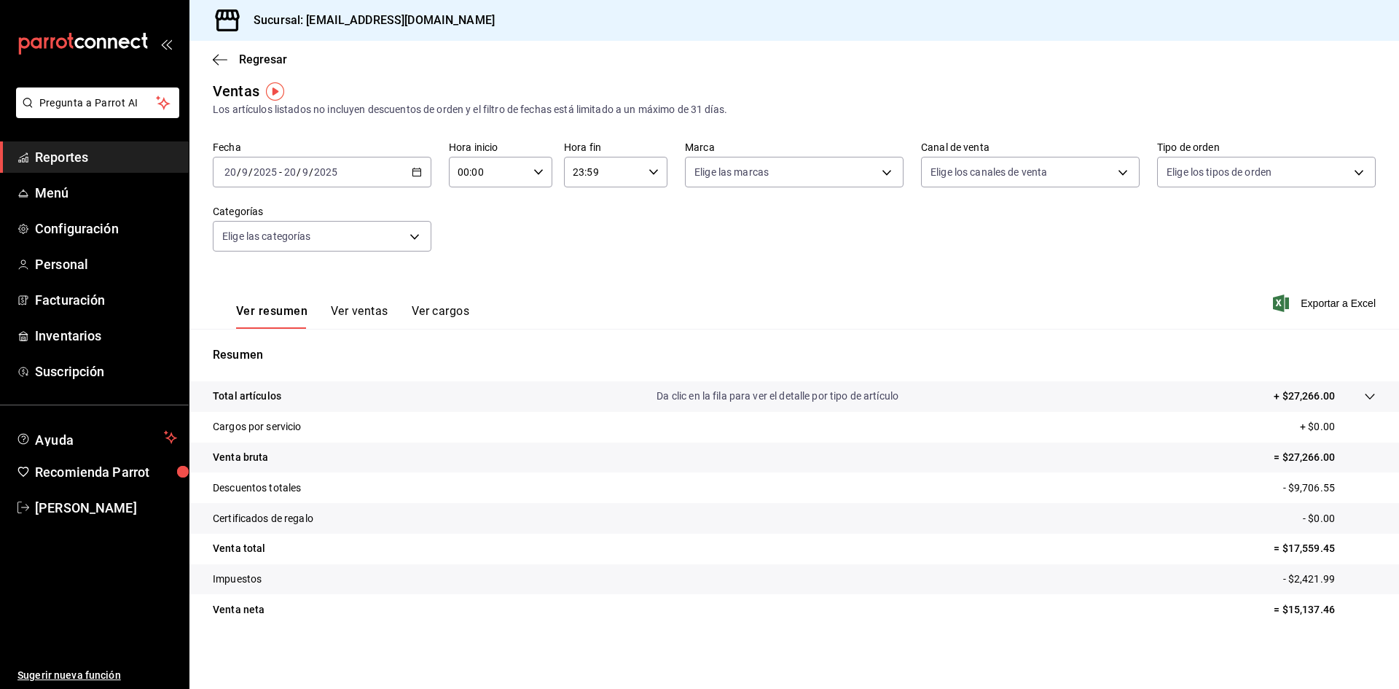
click at [1298, 551] on p "= $17,559.45" at bounding box center [1325, 548] width 102 height 15
click at [404, 165] on div "2025-09-20 20 / 9 / 2025 - 2025-09-20 20 / 9 / 2025" at bounding box center [322, 172] width 219 height 31
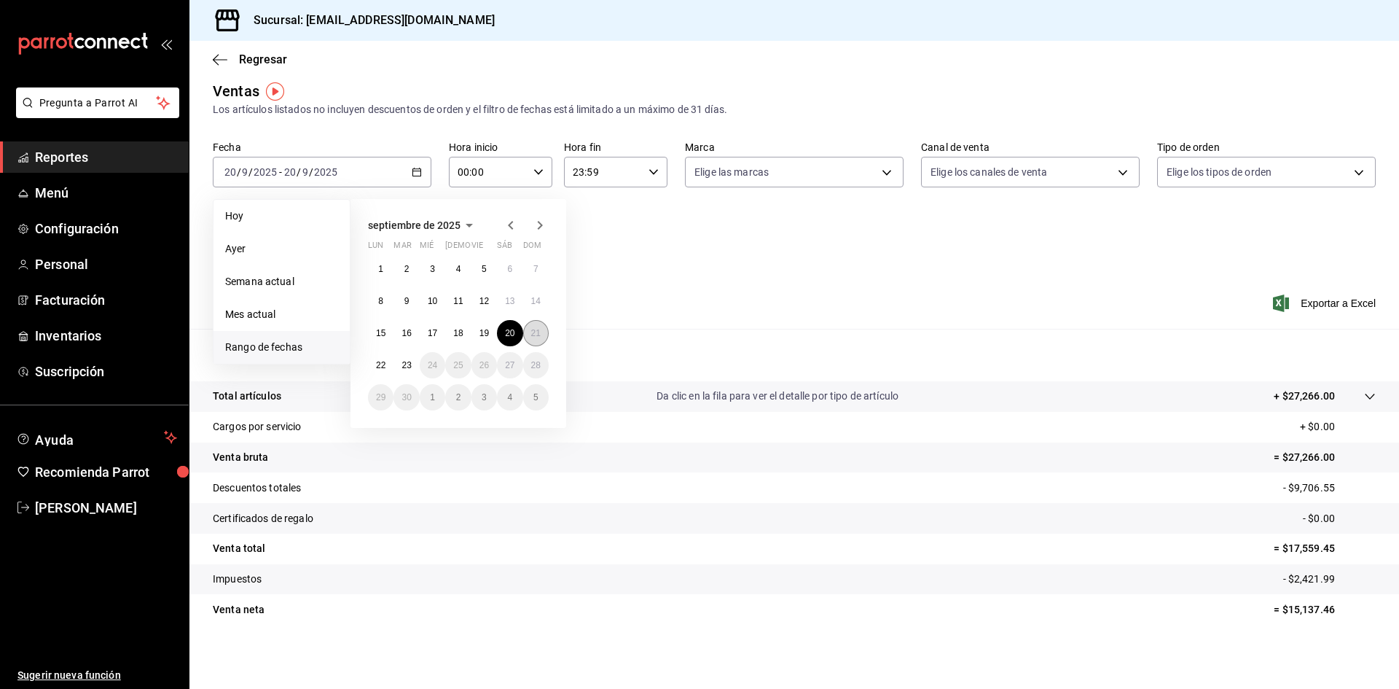
click at [538, 334] on abbr "21" at bounding box center [535, 333] width 9 height 10
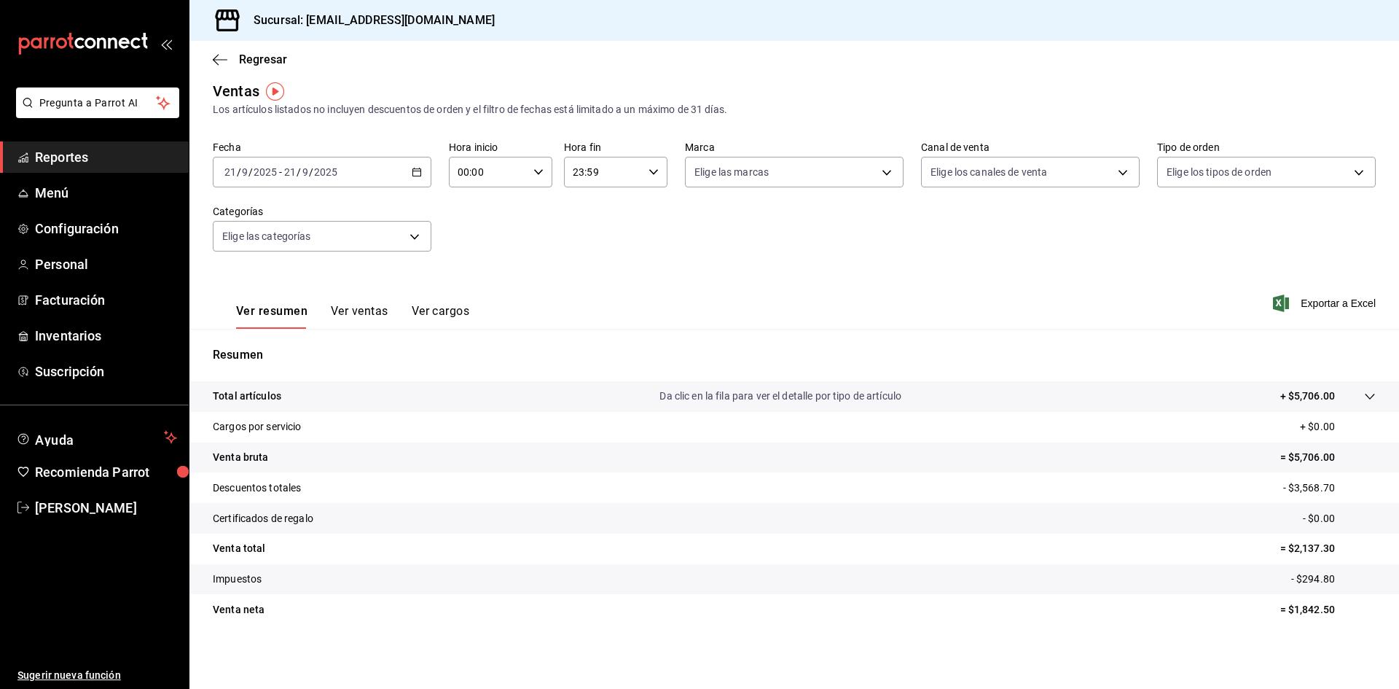
click at [1299, 549] on p "= $2,137.30" at bounding box center [1327, 548] width 95 height 15
click at [1299, 548] on p "= $2,137.30" at bounding box center [1327, 548] width 95 height 15
